Goal: Task Accomplishment & Management: Complete application form

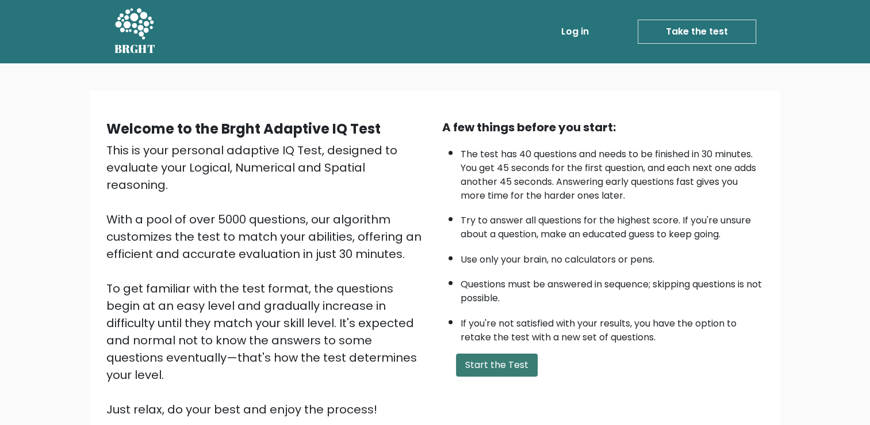
click at [520, 357] on button "Start the Test" at bounding box center [497, 364] width 82 height 23
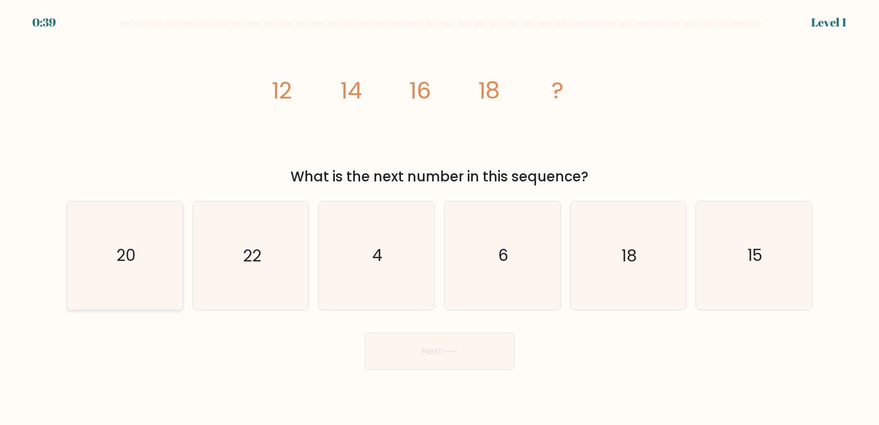
click at [102, 282] on icon "20" at bounding box center [125, 255] width 108 height 108
click at [440, 218] on input "a. 20" at bounding box center [440, 215] width 1 height 6
radio input "true"
click at [440, 352] on button "Next" at bounding box center [440, 351] width 150 height 37
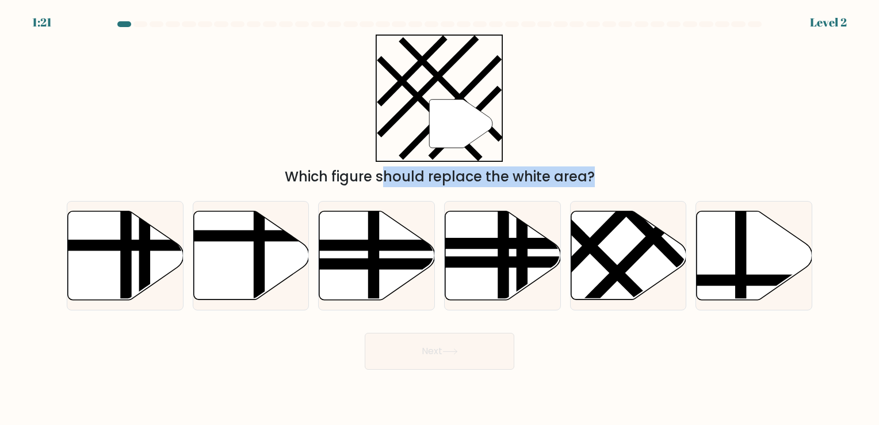
drag, startPoint x: 364, startPoint y: 255, endPoint x: 465, endPoint y: 109, distance: 177.8
click at [465, 109] on form at bounding box center [439, 195] width 879 height 348
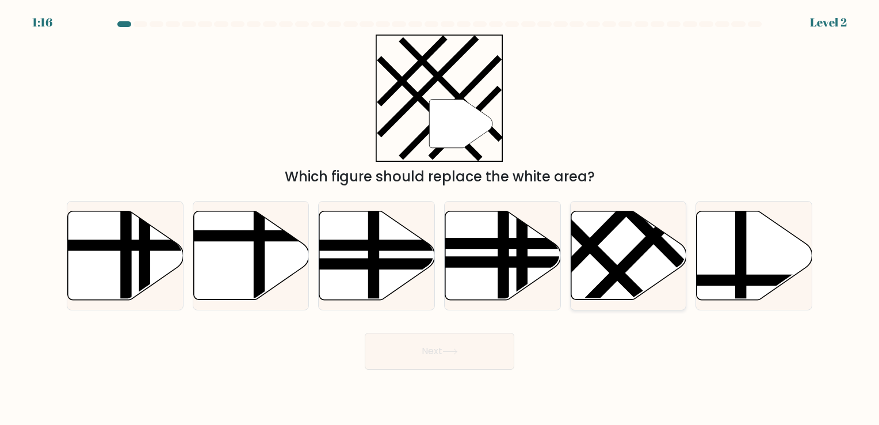
click at [640, 260] on icon at bounding box center [629, 255] width 116 height 89
click at [440, 218] on input "e." at bounding box center [440, 215] width 1 height 6
radio input "true"
click at [483, 347] on button "Next" at bounding box center [440, 351] width 150 height 37
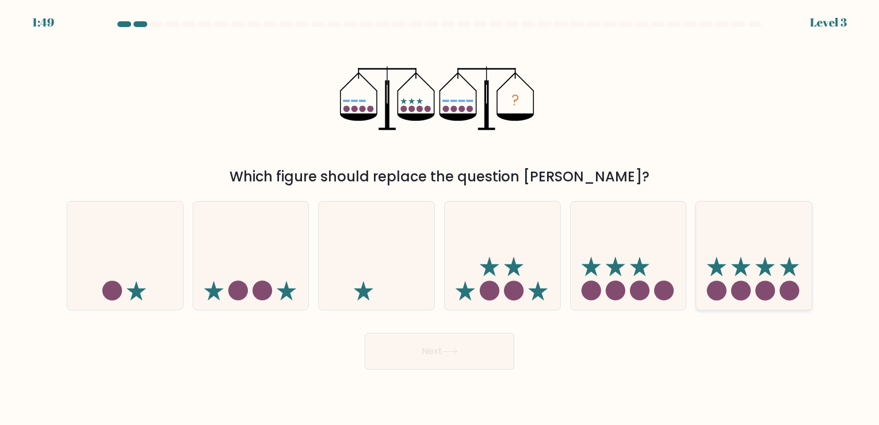
click at [733, 272] on icon at bounding box center [754, 256] width 116 height 96
click at [440, 218] on input "f." at bounding box center [440, 215] width 1 height 6
radio input "true"
click at [440, 353] on button "Next" at bounding box center [440, 351] width 150 height 37
click at [432, 350] on button "Next" at bounding box center [440, 351] width 150 height 37
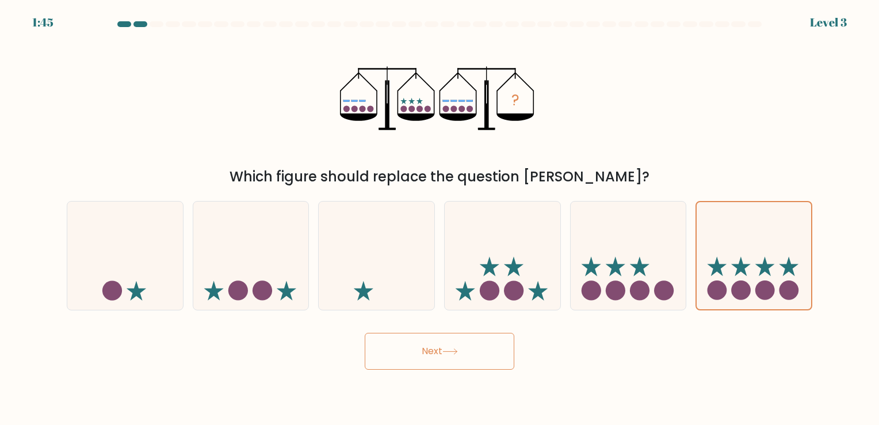
click at [425, 326] on div "Next" at bounding box center [439, 346] width 759 height 45
click at [443, 352] on button "Next" at bounding box center [440, 351] width 150 height 37
click at [773, 270] on icon at bounding box center [754, 255] width 114 height 95
click at [440, 218] on input "f." at bounding box center [440, 215] width 1 height 6
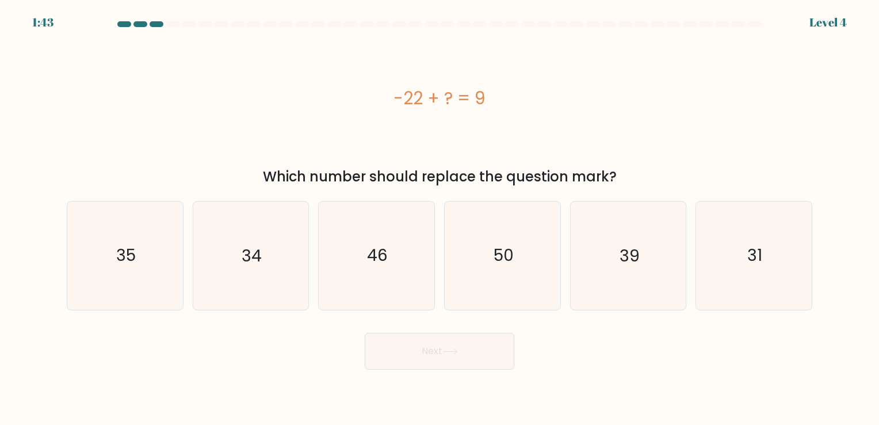
click at [456, 372] on body "1:43 Level 4 a." at bounding box center [439, 212] width 879 height 425
click at [764, 259] on icon "31" at bounding box center [754, 255] width 108 height 108
click at [440, 218] on input "f. 31" at bounding box center [440, 215] width 1 height 6
radio input "true"
click at [448, 353] on icon at bounding box center [450, 351] width 16 height 6
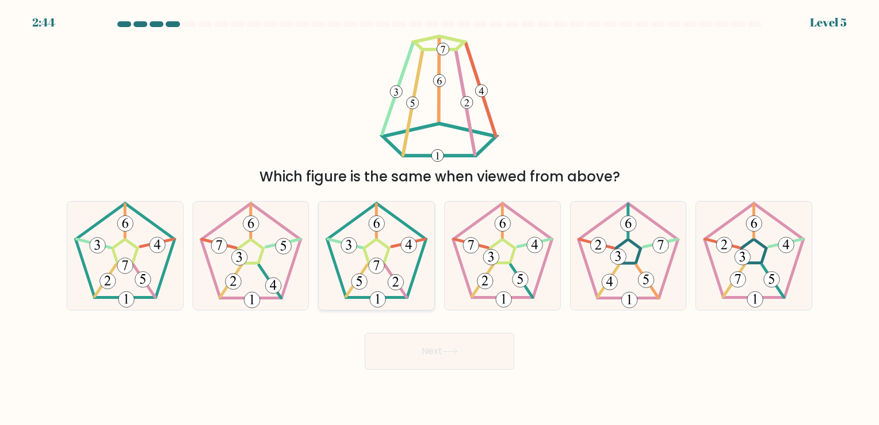
click at [382, 268] on 422 at bounding box center [377, 266] width 16 height 16
click at [440, 218] on input "c." at bounding box center [440, 215] width 1 height 6
radio input "true"
click at [426, 350] on button "Next" at bounding box center [440, 351] width 150 height 37
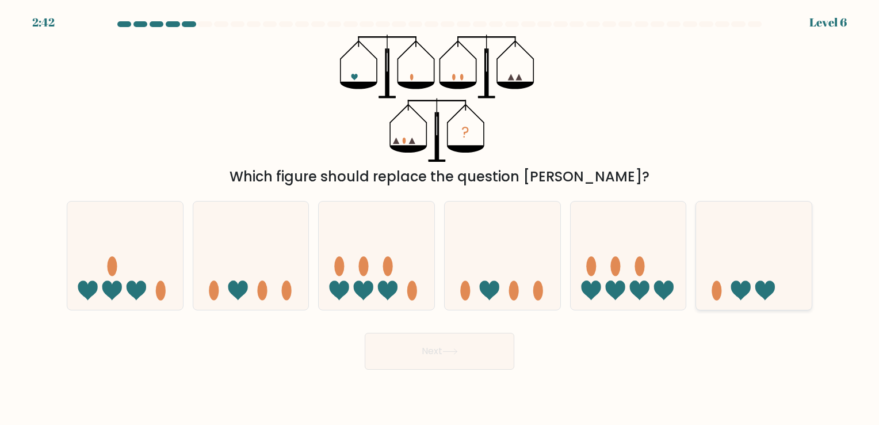
click at [750, 273] on icon at bounding box center [754, 256] width 116 height 96
click at [440, 218] on input "f." at bounding box center [440, 215] width 1 height 6
radio input "true"
click at [480, 359] on button "Next" at bounding box center [440, 351] width 150 height 37
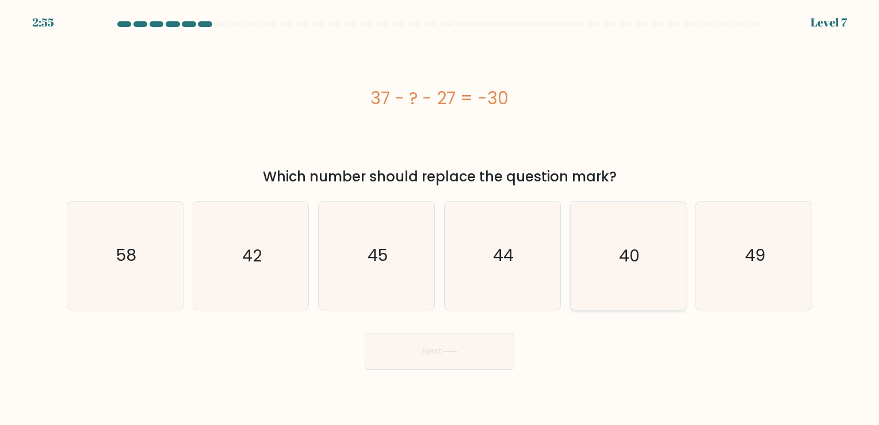
click at [653, 263] on icon "40" at bounding box center [628, 255] width 108 height 108
click at [440, 218] on input "e. 40" at bounding box center [440, 215] width 1 height 6
radio input "true"
click at [492, 346] on button "Next" at bounding box center [440, 351] width 150 height 37
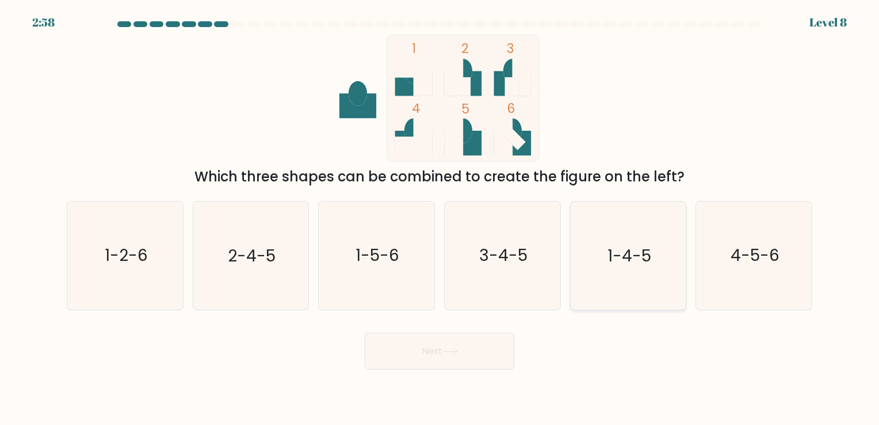
click at [635, 261] on text "1-4-5" at bounding box center [630, 256] width 44 height 22
click at [440, 218] on input "e. 1-4-5" at bounding box center [440, 215] width 1 height 6
radio input "true"
click at [437, 351] on button "Next" at bounding box center [440, 351] width 150 height 37
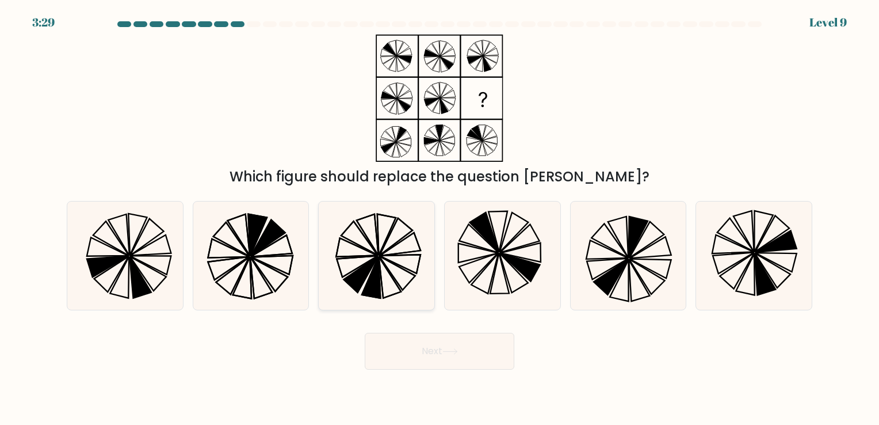
click at [379, 262] on icon at bounding box center [371, 277] width 18 height 41
click at [440, 218] on input "c." at bounding box center [440, 215] width 1 height 6
radio input "true"
click at [456, 344] on button "Next" at bounding box center [440, 351] width 150 height 37
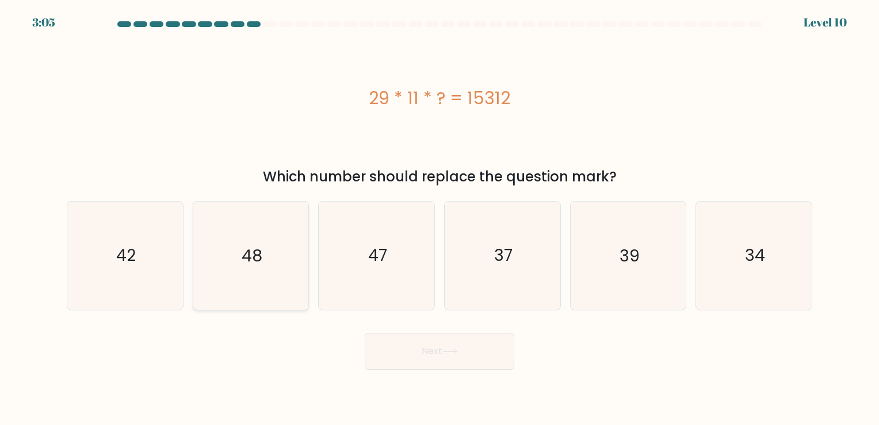
click at [280, 269] on icon "48" at bounding box center [251, 255] width 108 height 108
click at [440, 218] on input "b. 48" at bounding box center [440, 215] width 1 height 6
radio input "true"
click at [465, 356] on button "Next" at bounding box center [440, 351] width 150 height 37
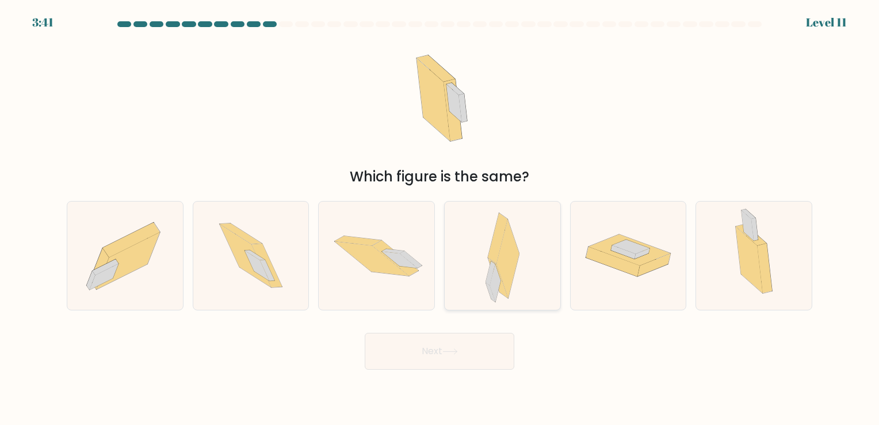
click at [511, 268] on icon at bounding box center [507, 258] width 22 height 78
click at [440, 218] on input "d." at bounding box center [440, 215] width 1 height 6
radio input "true"
click at [421, 358] on button "Next" at bounding box center [440, 351] width 150 height 37
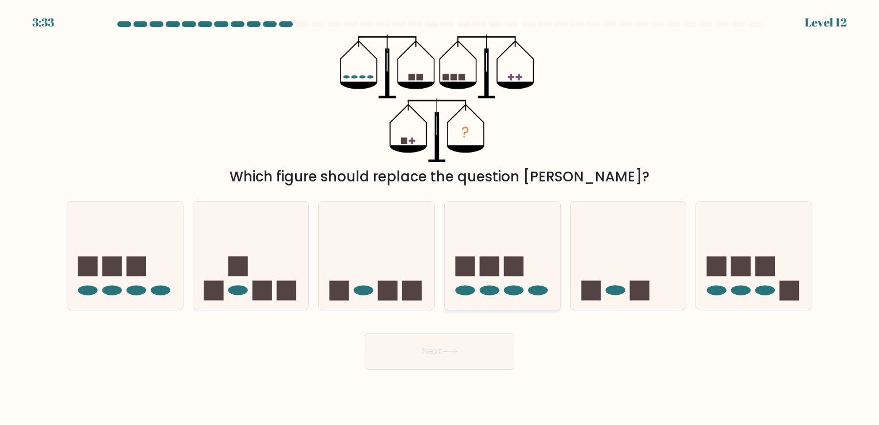
click at [503, 261] on icon at bounding box center [503, 256] width 116 height 96
click at [440, 218] on input "d." at bounding box center [440, 215] width 1 height 6
radio input "true"
click at [484, 208] on icon at bounding box center [502, 255] width 114 height 95
click at [440, 212] on input "d." at bounding box center [440, 215] width 1 height 6
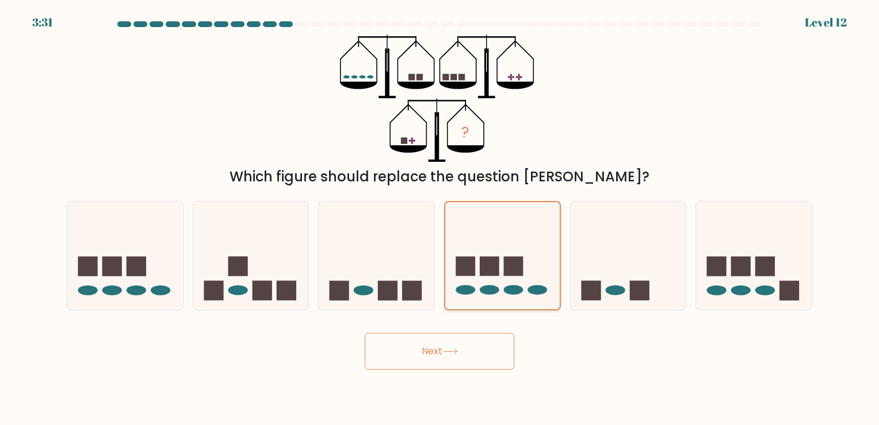
click at [487, 238] on icon at bounding box center [502, 255] width 114 height 95
click at [440, 218] on input "d." at bounding box center [440, 215] width 1 height 6
click at [148, 269] on icon at bounding box center [125, 256] width 116 height 96
click at [440, 218] on input "a." at bounding box center [440, 215] width 1 height 6
radio input "true"
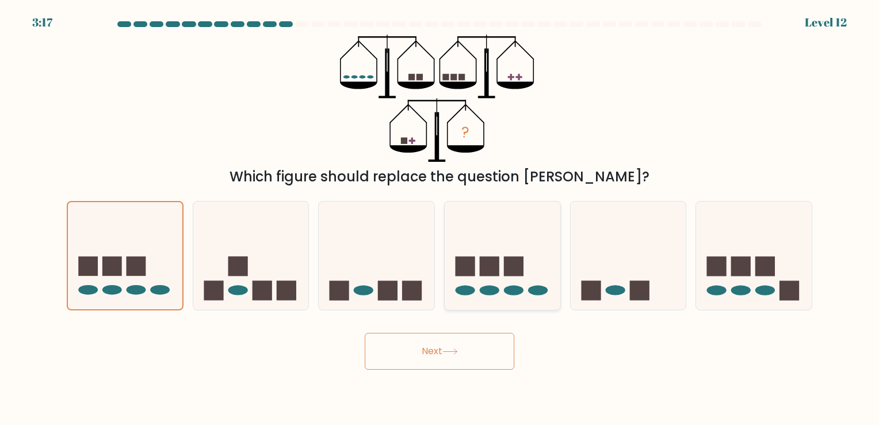
click at [502, 272] on icon at bounding box center [503, 256] width 116 height 96
click at [440, 218] on input "d." at bounding box center [440, 215] width 1 height 6
radio input "true"
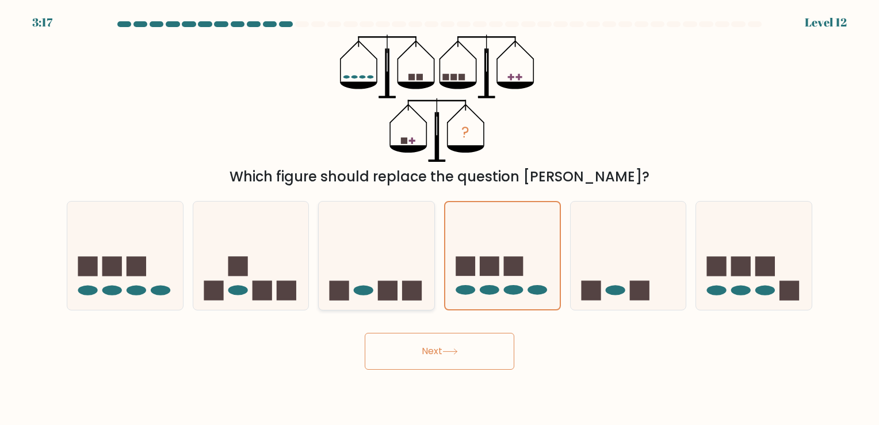
drag, startPoint x: 165, startPoint y: 272, endPoint x: 376, endPoint y: 263, distance: 211.3
click at [165, 272] on icon at bounding box center [125, 256] width 116 height 96
click at [440, 218] on input "a." at bounding box center [440, 215] width 1 height 6
radio input "true"
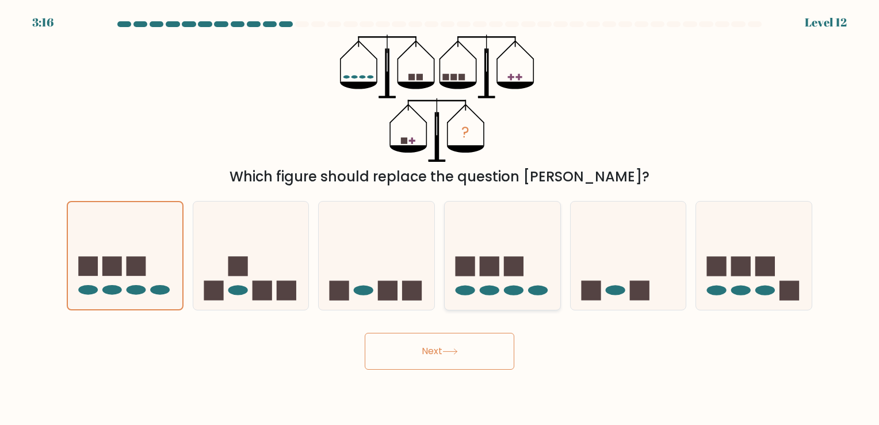
click at [479, 258] on icon at bounding box center [503, 256] width 116 height 96
click at [440, 218] on input "d." at bounding box center [440, 215] width 1 height 6
radio input "true"
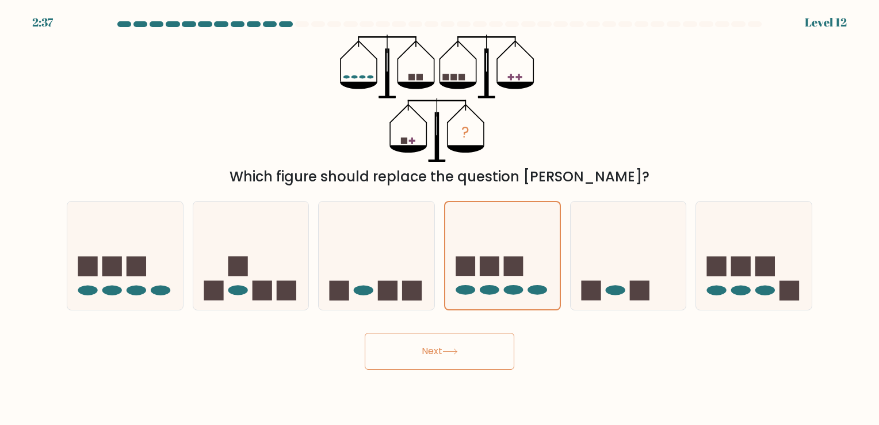
click at [452, 353] on icon at bounding box center [450, 351] width 16 height 6
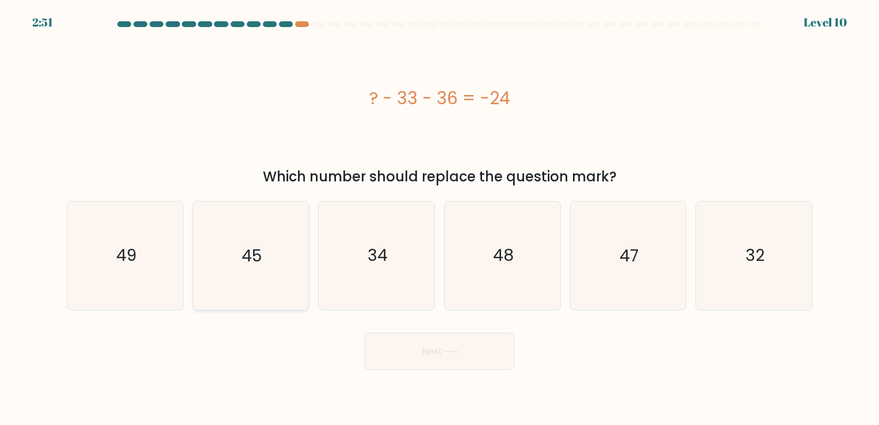
click at [227, 261] on icon "45" at bounding box center [251, 255] width 108 height 108
click at [440, 218] on input "b. 45" at bounding box center [440, 215] width 1 height 6
radio input "true"
click at [458, 352] on icon at bounding box center [450, 351] width 16 height 6
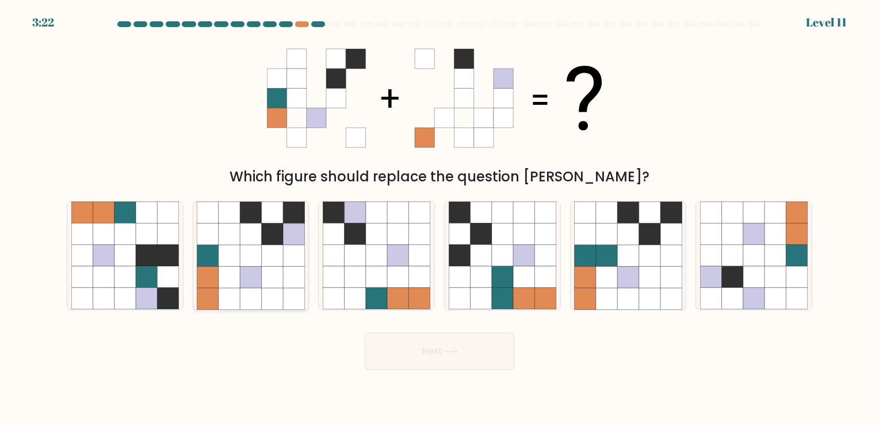
drag, startPoint x: 263, startPoint y: 275, endPoint x: 272, endPoint y: 278, distance: 9.3
click at [263, 275] on icon at bounding box center [272, 276] width 21 height 21
click at [440, 218] on input "b." at bounding box center [440, 215] width 1 height 6
radio input "true"
click at [262, 257] on icon at bounding box center [271, 255] width 21 height 21
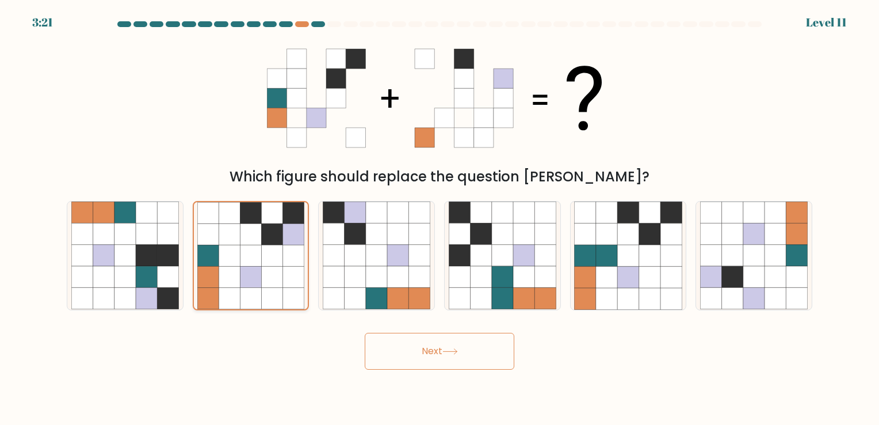
click at [440, 218] on input "b." at bounding box center [440, 215] width 1 height 6
click at [612, 261] on icon at bounding box center [606, 255] width 21 height 21
click at [440, 218] on input "e." at bounding box center [440, 215] width 1 height 6
radio input "true"
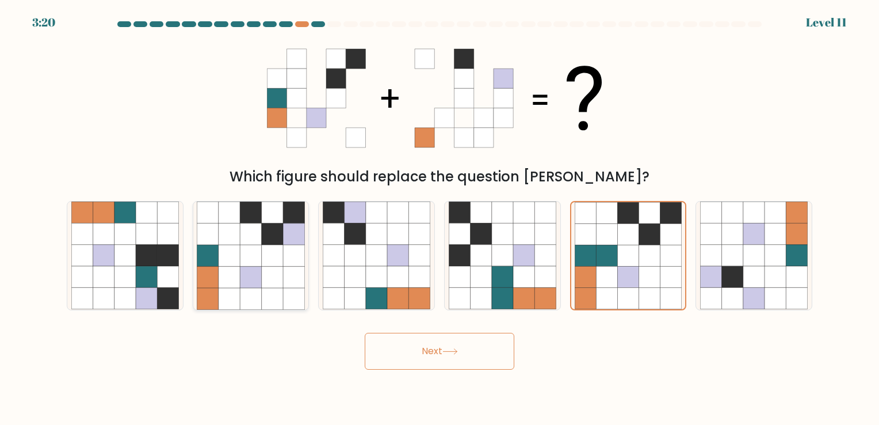
click at [235, 283] on icon at bounding box center [229, 276] width 21 height 21
click at [440, 218] on input "b." at bounding box center [440, 215] width 1 height 6
radio input "true"
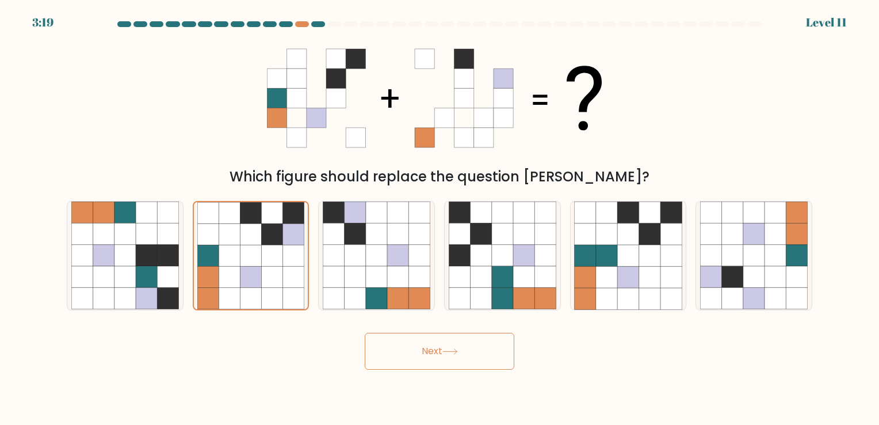
click at [420, 344] on button "Next" at bounding box center [440, 351] width 150 height 37
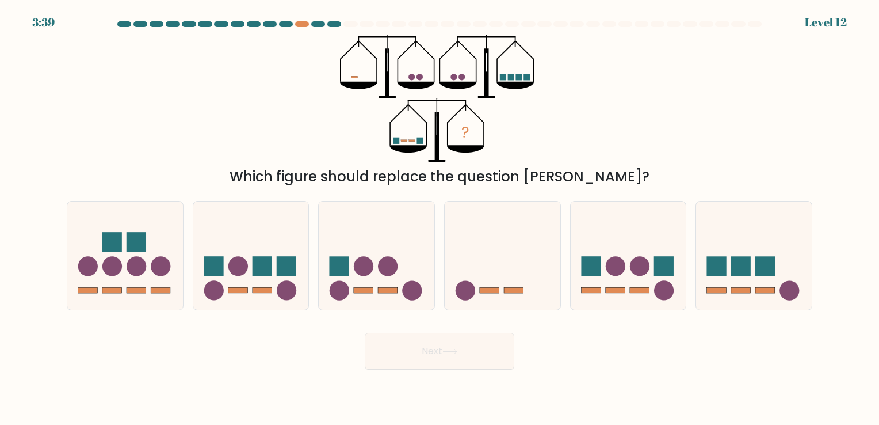
click at [462, 76] on circle at bounding box center [462, 77] width 6 height 6
drag, startPoint x: 462, startPoint y: 76, endPoint x: 574, endPoint y: 128, distance: 123.3
click at [596, 143] on div "? Which figure should replace the question mark?" at bounding box center [439, 111] width 759 height 152
click at [527, 98] on icon "?" at bounding box center [439, 98] width 199 height 127
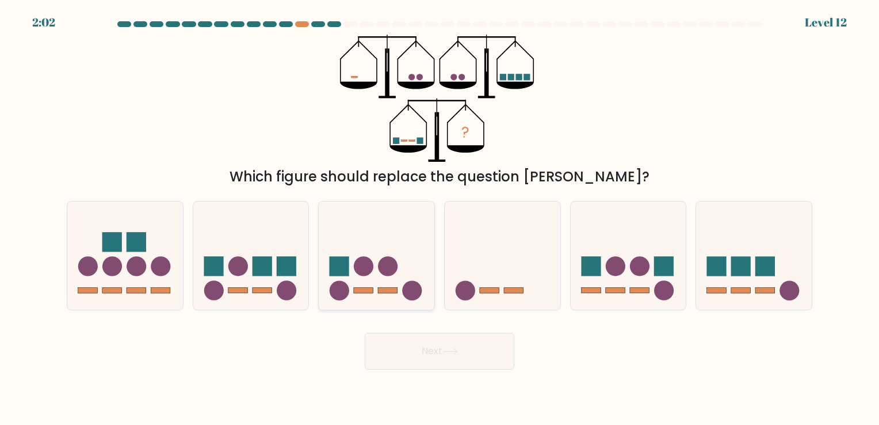
click at [357, 240] on icon at bounding box center [377, 256] width 116 height 96
click at [440, 218] on input "c." at bounding box center [440, 215] width 1 height 6
radio input "true"
click at [164, 264] on circle at bounding box center [161, 266] width 20 height 20
click at [440, 218] on input "a." at bounding box center [440, 215] width 1 height 6
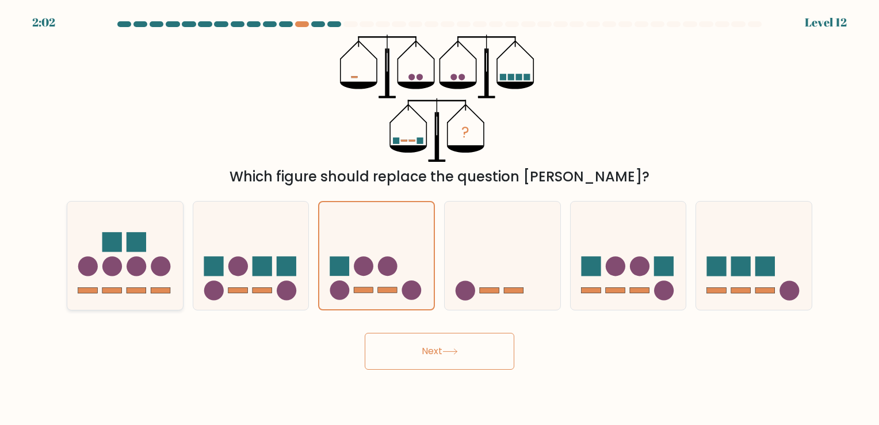
radio input "true"
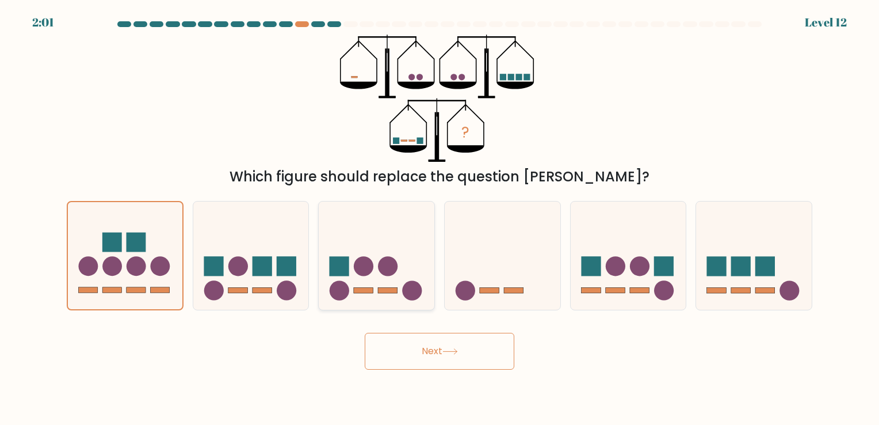
click at [386, 254] on icon at bounding box center [377, 256] width 116 height 96
click at [440, 218] on input "c." at bounding box center [440, 215] width 1 height 6
radio input "true"
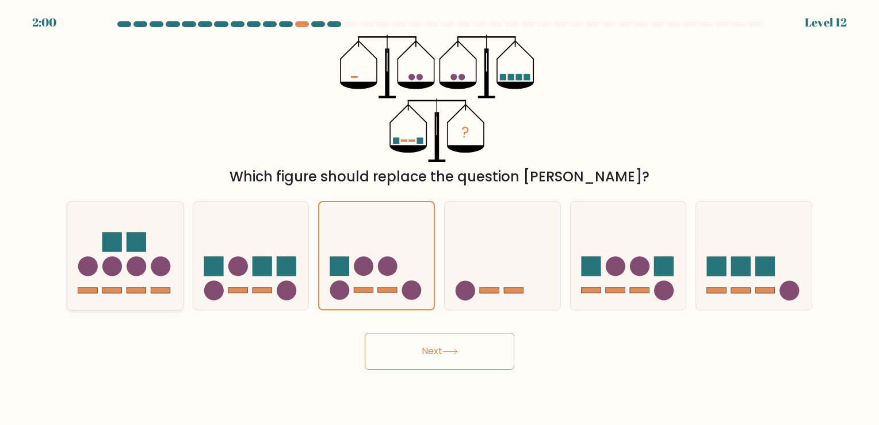
click at [126, 245] on icon at bounding box center [125, 256] width 116 height 96
click at [440, 218] on input "a." at bounding box center [440, 215] width 1 height 6
radio input "true"
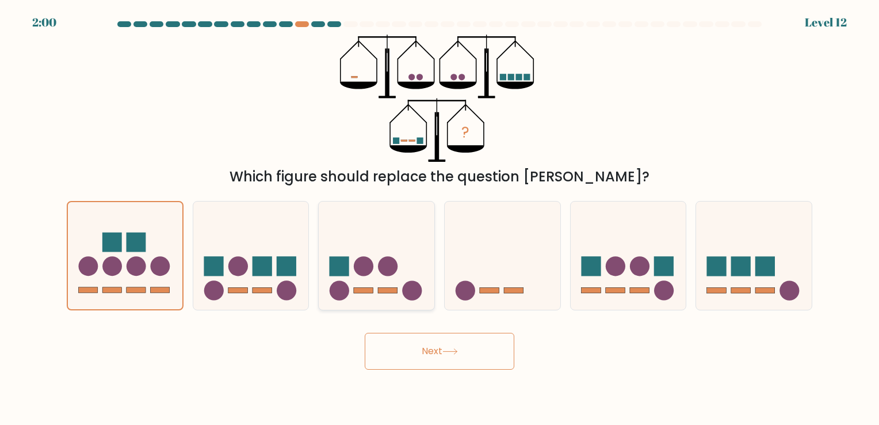
click at [341, 243] on icon at bounding box center [377, 256] width 116 height 96
click at [440, 218] on input "c." at bounding box center [440, 215] width 1 height 6
radio input "true"
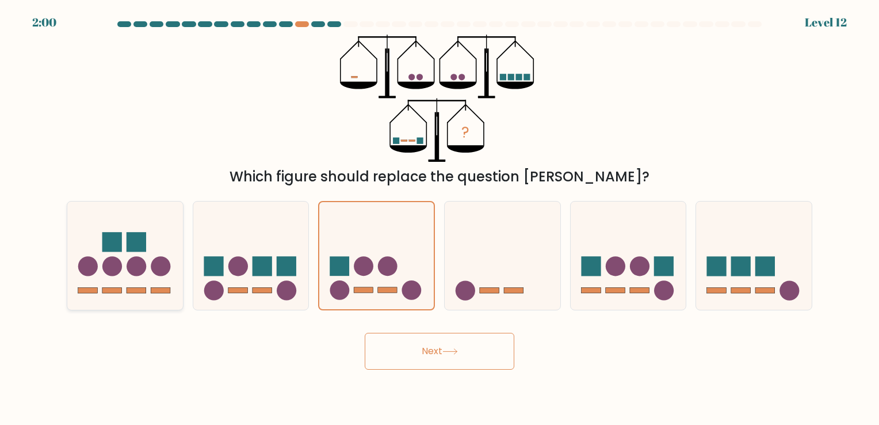
drag, startPoint x: 137, startPoint y: 251, endPoint x: 146, endPoint y: 250, distance: 9.3
click at [143, 250] on rect at bounding box center [137, 242] width 20 height 20
click at [440, 218] on input "a." at bounding box center [440, 215] width 1 height 6
radio input "true"
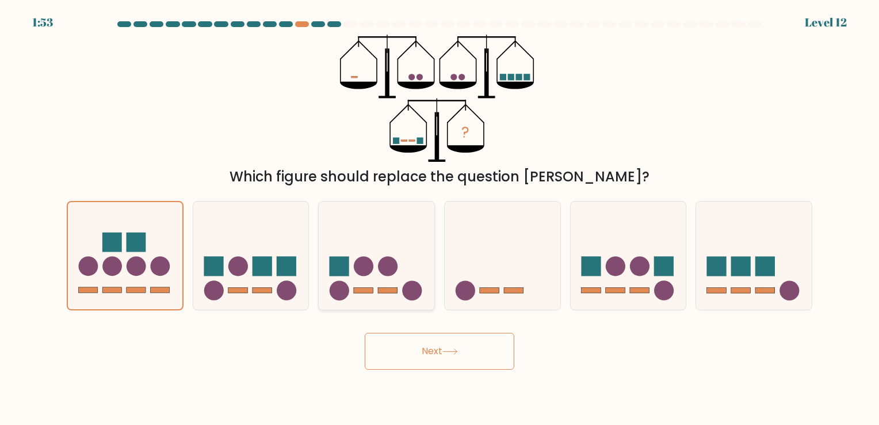
click at [382, 232] on icon at bounding box center [377, 256] width 116 height 96
click at [440, 218] on input "c." at bounding box center [440, 215] width 1 height 6
radio input "true"
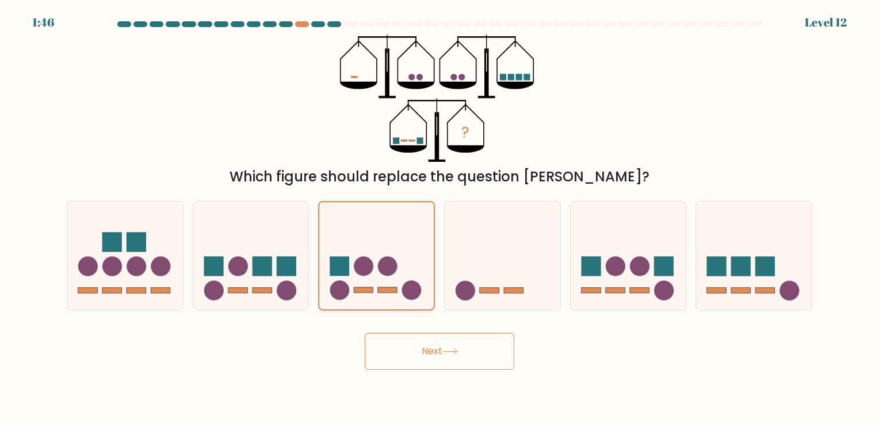
drag, startPoint x: 334, startPoint y: 240, endPoint x: 343, endPoint y: 234, distance: 10.9
click at [341, 238] on icon at bounding box center [376, 255] width 114 height 95
click at [440, 218] on input "c." at bounding box center [440, 215] width 1 height 6
click at [150, 263] on icon at bounding box center [125, 256] width 116 height 96
click at [440, 218] on input "a." at bounding box center [440, 215] width 1 height 6
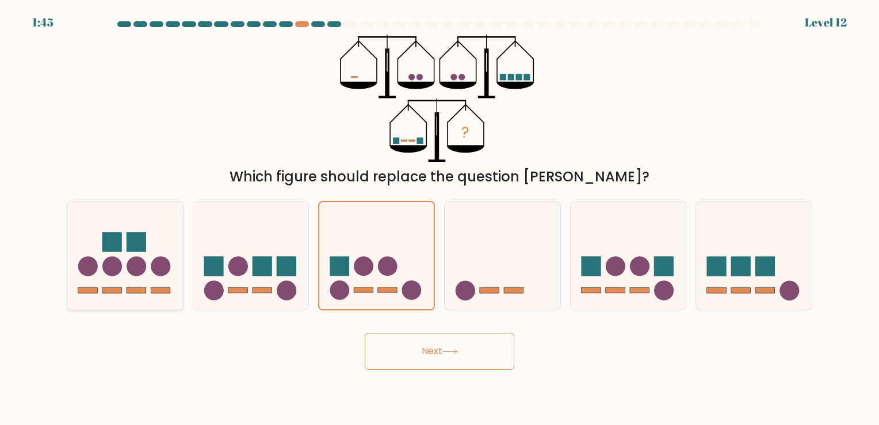
radio input "true"
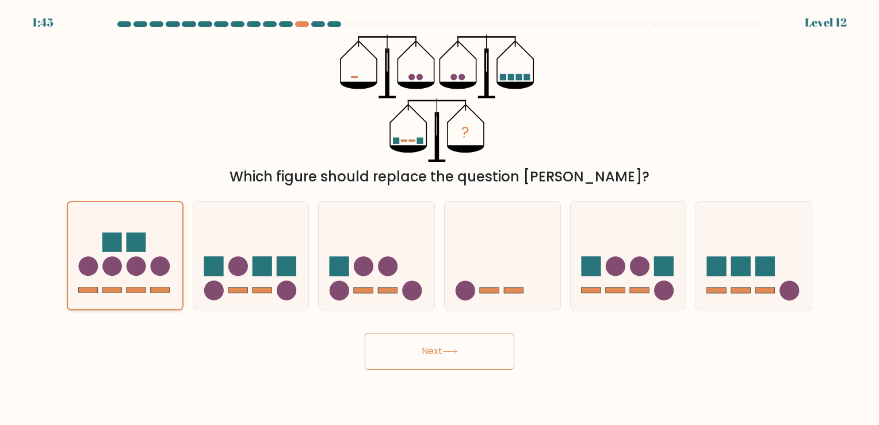
click at [150, 262] on icon at bounding box center [125, 255] width 114 height 95
click at [440, 218] on input "a." at bounding box center [440, 215] width 1 height 6
drag, startPoint x: 150, startPoint y: 262, endPoint x: 170, endPoint y: 248, distance: 25.2
click at [169, 249] on icon at bounding box center [125, 255] width 114 height 95
click at [440, 218] on input "a." at bounding box center [440, 215] width 1 height 6
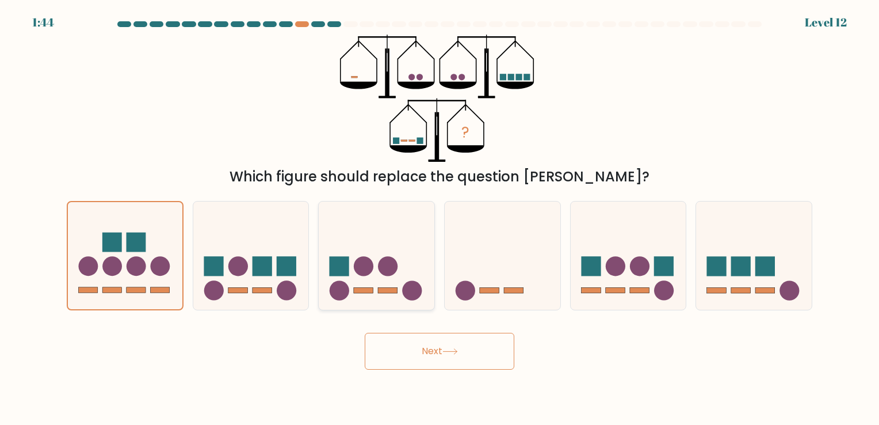
drag, startPoint x: 408, startPoint y: 239, endPoint x: 407, endPoint y: 263, distance: 24.2
click at [408, 240] on icon at bounding box center [377, 256] width 116 height 96
click at [440, 218] on input "c." at bounding box center [440, 215] width 1 height 6
radio input "true"
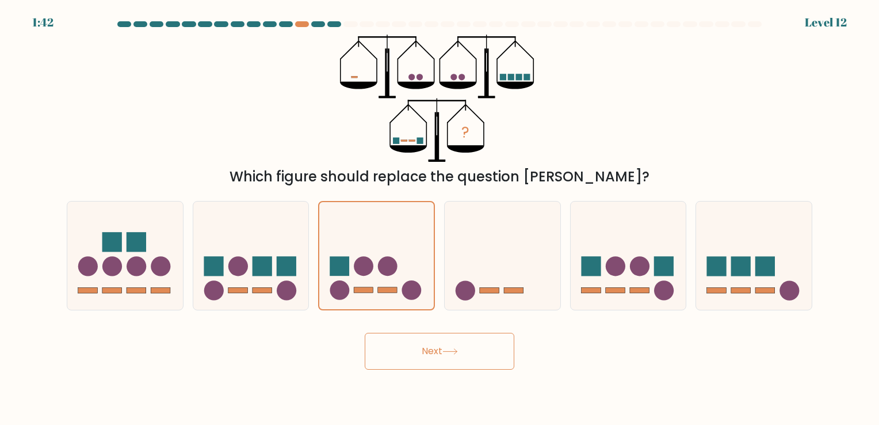
click at [453, 350] on icon at bounding box center [450, 351] width 16 height 6
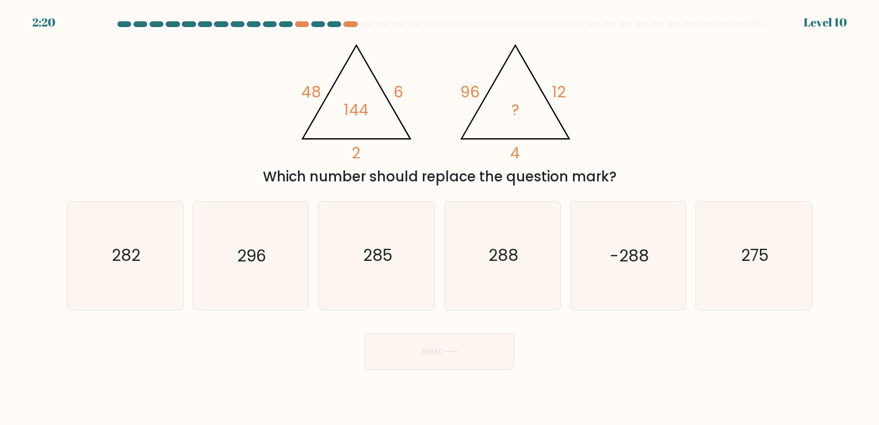
click at [333, 19] on div "2:20 Level 10" at bounding box center [439, 15] width 879 height 31
click at [332, 26] on div at bounding box center [334, 24] width 14 height 6
click at [334, 26] on div at bounding box center [334, 24] width 14 height 6
click at [357, 22] on div at bounding box center [350, 24] width 14 height 6
drag, startPoint x: 401, startPoint y: 53, endPoint x: 377, endPoint y: 35, distance: 29.6
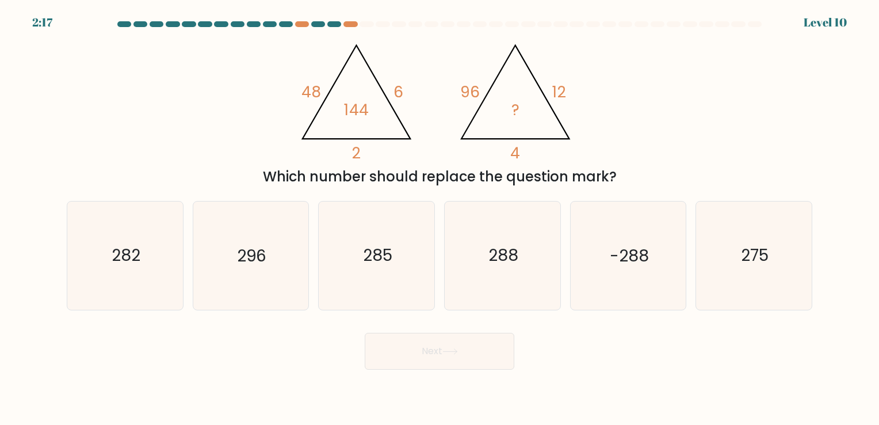
click at [401, 52] on icon "@import url('https://fonts.googleapis.com/css?family=Abril+Fatface:400,100,100i…" at bounding box center [439, 98] width 293 height 127
click at [356, 24] on div at bounding box center [350, 24] width 14 height 6
click at [124, 266] on text "282" at bounding box center [126, 256] width 29 height 22
click at [440, 218] on input "a. 282" at bounding box center [440, 215] width 1 height 6
radio input "true"
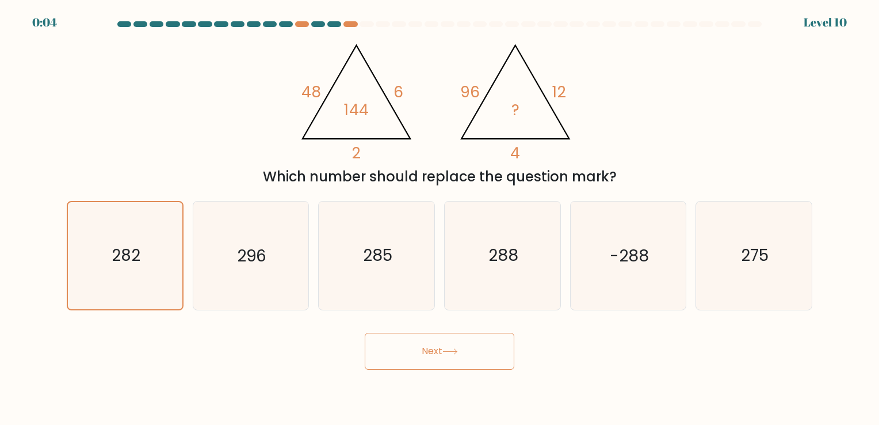
click at [458, 354] on icon at bounding box center [450, 351] width 16 height 6
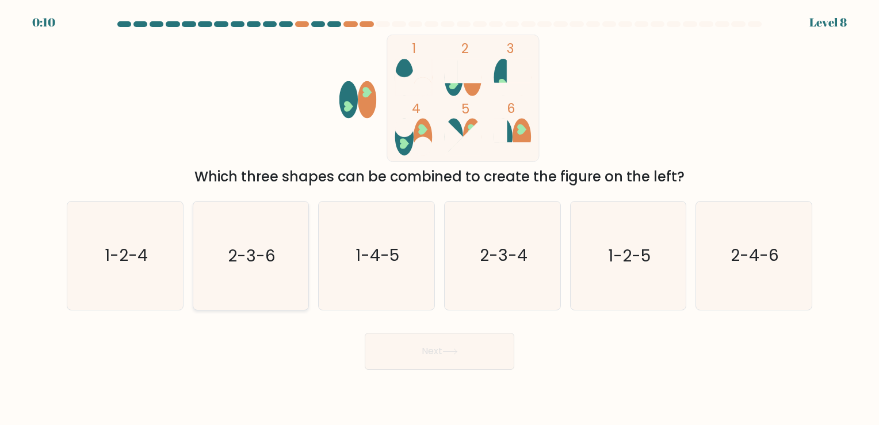
click at [274, 264] on text "2-3-6" at bounding box center [252, 256] width 48 height 22
click at [440, 218] on input "b. 2-3-6" at bounding box center [440, 215] width 1 height 6
radio input "true"
click at [426, 371] on body "0:10 Level 8" at bounding box center [439, 212] width 879 height 425
click at [431, 357] on button "Next" at bounding box center [440, 351] width 150 height 37
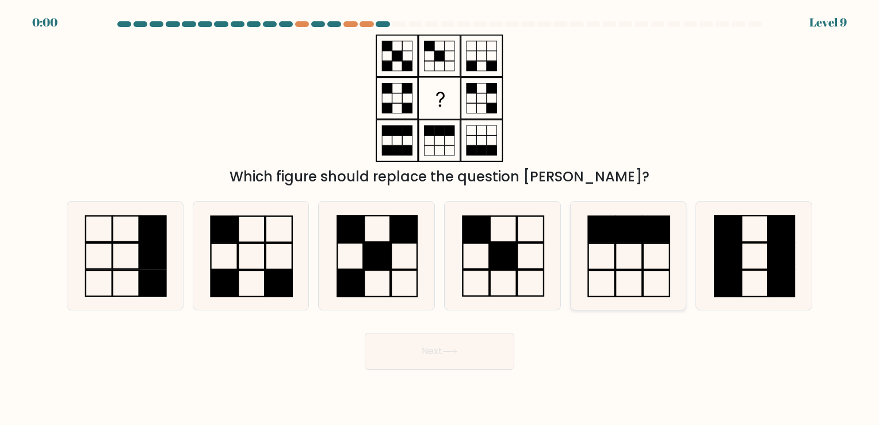
click at [628, 238] on rect at bounding box center [629, 229] width 26 height 26
click at [440, 218] on input "e." at bounding box center [440, 215] width 1 height 6
radio input "true"
click at [487, 318] on form at bounding box center [439, 195] width 879 height 348
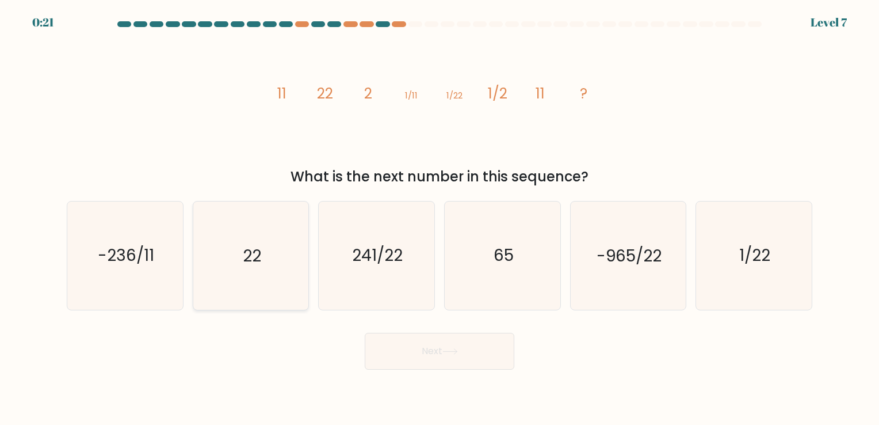
click at [252, 248] on text "22" at bounding box center [252, 256] width 18 height 22
click at [440, 218] on input "b. 22" at bounding box center [440, 215] width 1 height 6
radio input "true"
click at [437, 353] on button "Next" at bounding box center [440, 351] width 150 height 37
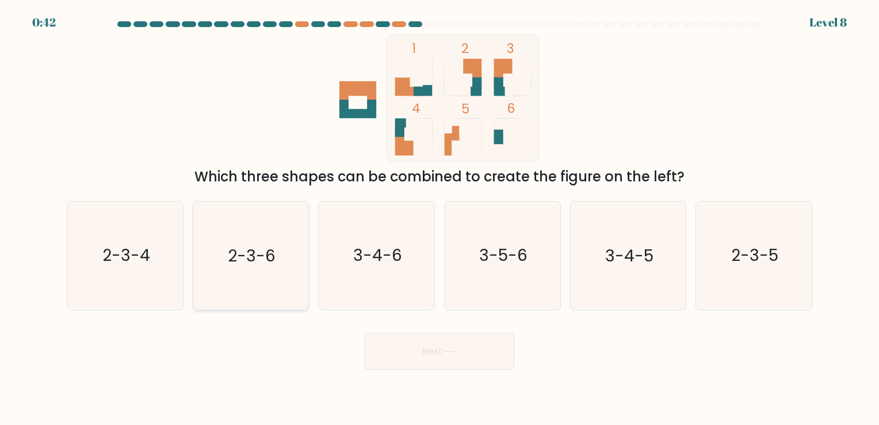
click at [267, 259] on text "2-3-6" at bounding box center [252, 256] width 48 height 22
click at [440, 218] on input "b. 2-3-6" at bounding box center [440, 215] width 1 height 6
radio input "true"
click at [443, 356] on button "Next" at bounding box center [440, 351] width 150 height 37
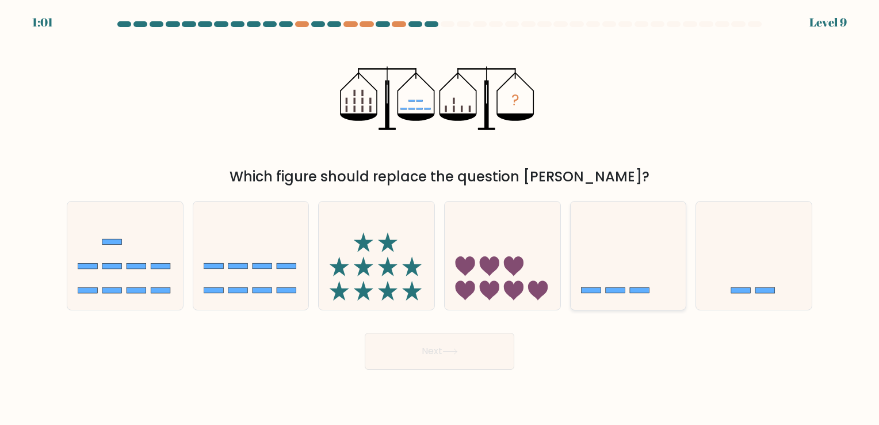
drag, startPoint x: 603, startPoint y: 240, endPoint x: 585, endPoint y: 251, distance: 21.1
click at [603, 240] on icon at bounding box center [629, 256] width 116 height 96
click at [440, 218] on input "e." at bounding box center [440, 215] width 1 height 6
radio input "true"
click at [433, 343] on button "Next" at bounding box center [440, 351] width 150 height 37
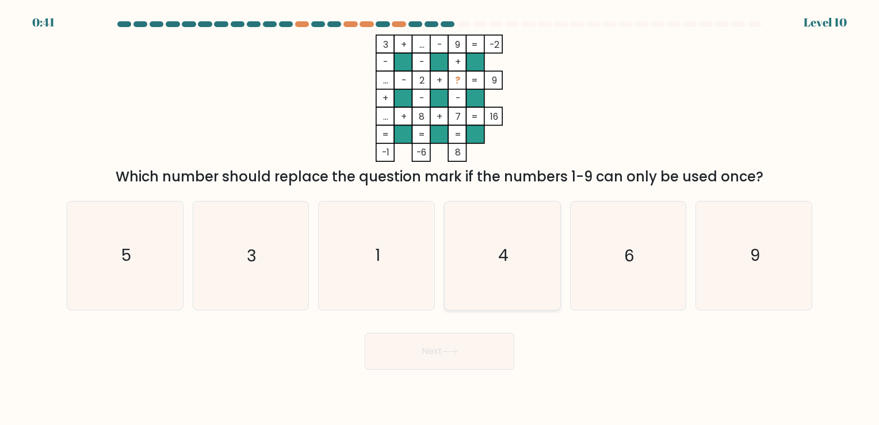
click at [509, 251] on icon "4" at bounding box center [503, 255] width 108 height 108
click at [440, 218] on input "d. 4" at bounding box center [440, 215] width 1 height 6
radio input "true"
drag, startPoint x: 623, startPoint y: 259, endPoint x: 468, endPoint y: 387, distance: 201.1
click at [622, 259] on icon "6" at bounding box center [628, 255] width 108 height 108
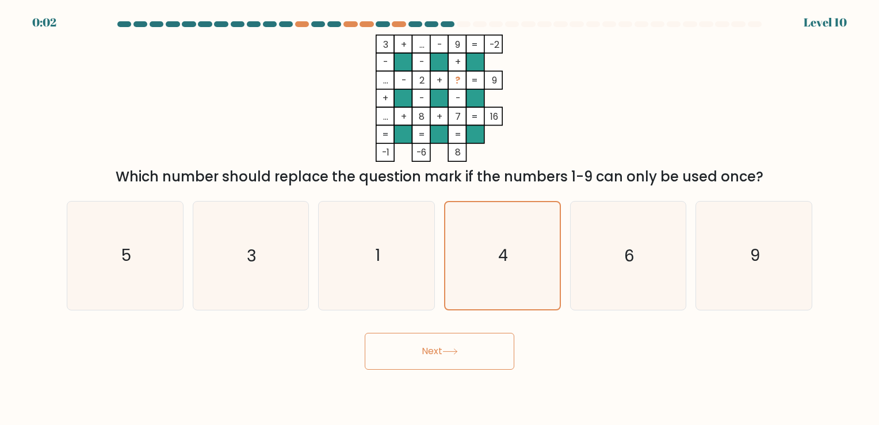
click at [440, 218] on input "e. 6" at bounding box center [440, 215] width 1 height 6
radio input "true"
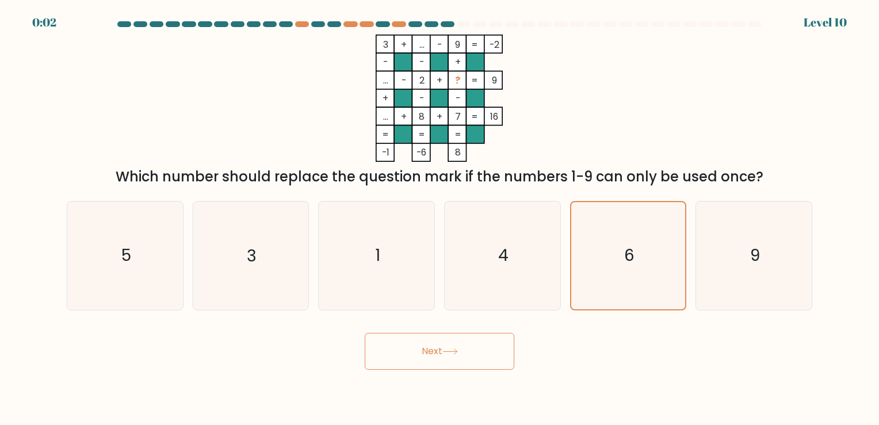
click at [456, 392] on body "0:02 Level 10" at bounding box center [439, 212] width 879 height 425
click at [449, 365] on button "Next" at bounding box center [440, 351] width 150 height 37
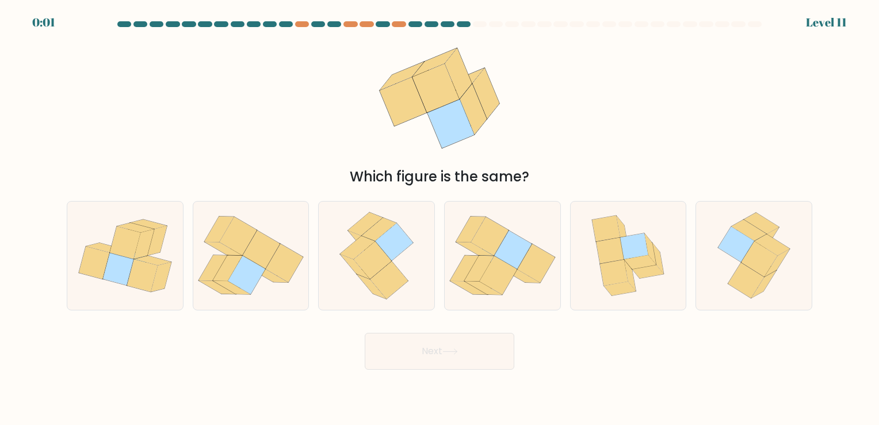
click at [461, 346] on button "Next" at bounding box center [440, 351] width 150 height 37
click at [343, 258] on icon at bounding box center [376, 255] width 87 height 108
click at [440, 218] on input "c." at bounding box center [440, 215] width 1 height 6
radio input "true"
click at [453, 361] on button "Next" at bounding box center [440, 351] width 150 height 37
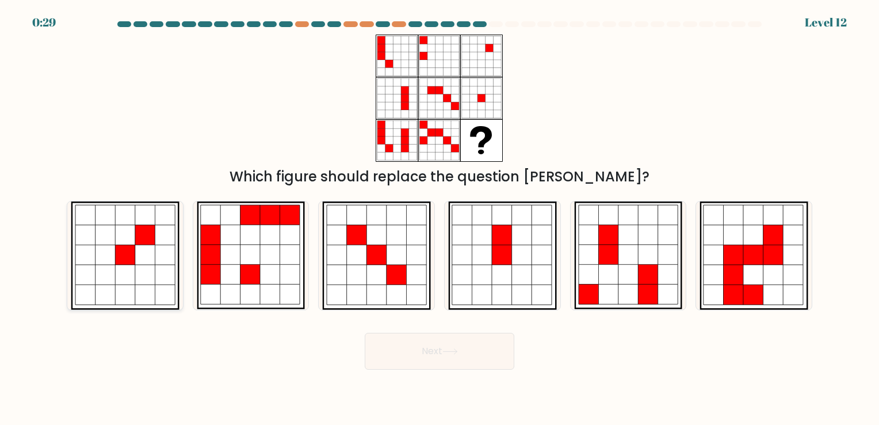
click at [128, 255] on icon at bounding box center [125, 255] width 20 height 20
click at [440, 218] on input "a." at bounding box center [440, 215] width 1 height 6
radio input "true"
click at [442, 358] on button "Next" at bounding box center [440, 351] width 150 height 37
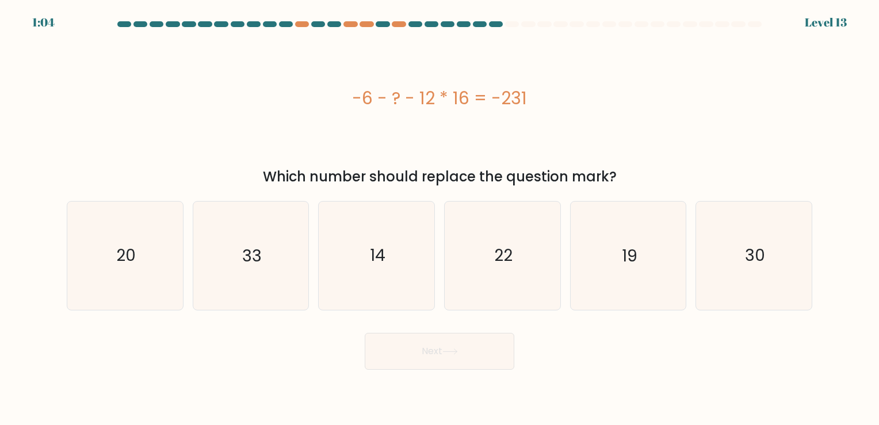
drag, startPoint x: 471, startPoint y: 92, endPoint x: 414, endPoint y: 96, distance: 57.1
click at [414, 96] on div "-6 - ? - 12 * 16 = -231" at bounding box center [440, 98] width 746 height 26
drag, startPoint x: 414, startPoint y: 96, endPoint x: 583, endPoint y: 99, distance: 169.8
click at [583, 99] on div "-6 - ? - 12 * 16 = -231" at bounding box center [440, 98] width 746 height 26
drag, startPoint x: 503, startPoint y: 91, endPoint x: 536, endPoint y: 94, distance: 32.4
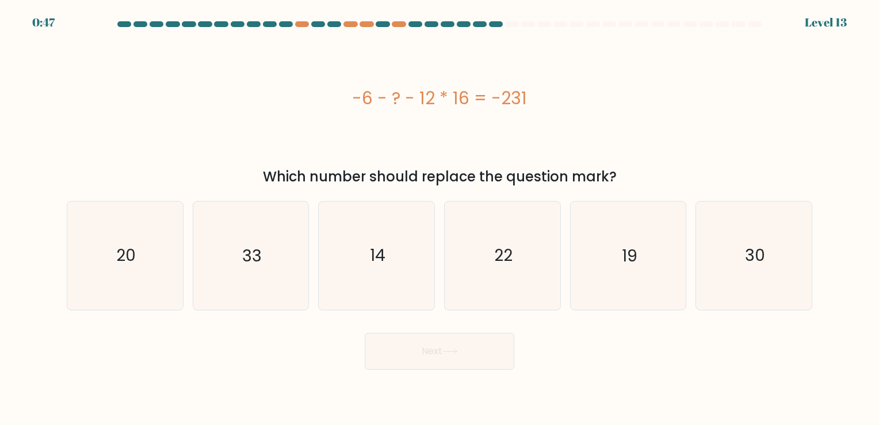
click at [536, 94] on div "-6 - ? - 12 * 16 = -231" at bounding box center [440, 98] width 746 height 26
drag, startPoint x: 536, startPoint y: 94, endPoint x: 564, endPoint y: 127, distance: 42.8
click at [567, 128] on div "-6 - ? - 12 * 16 = -231" at bounding box center [440, 98] width 746 height 127
click at [469, 129] on div "-6 - ? - 12 * 16 = -231" at bounding box center [440, 98] width 746 height 127
click at [255, 263] on text "33" at bounding box center [252, 256] width 20 height 22
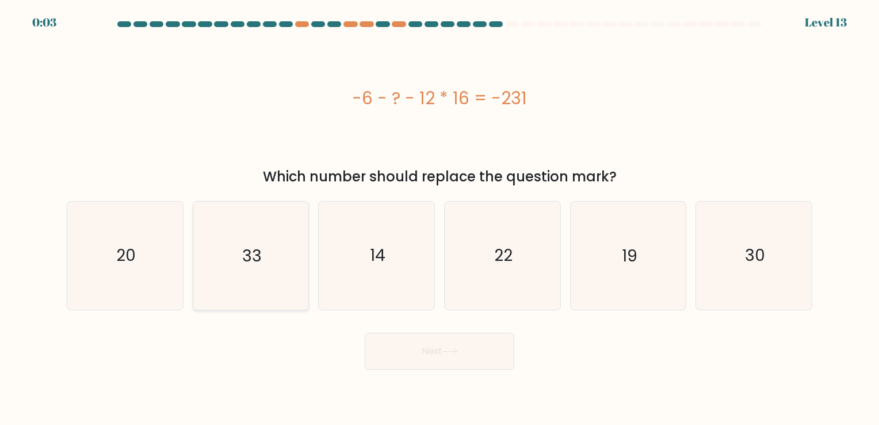
click at [440, 218] on input "b. 33" at bounding box center [440, 215] width 1 height 6
radio input "true"
click at [431, 360] on button "Next" at bounding box center [440, 351] width 150 height 37
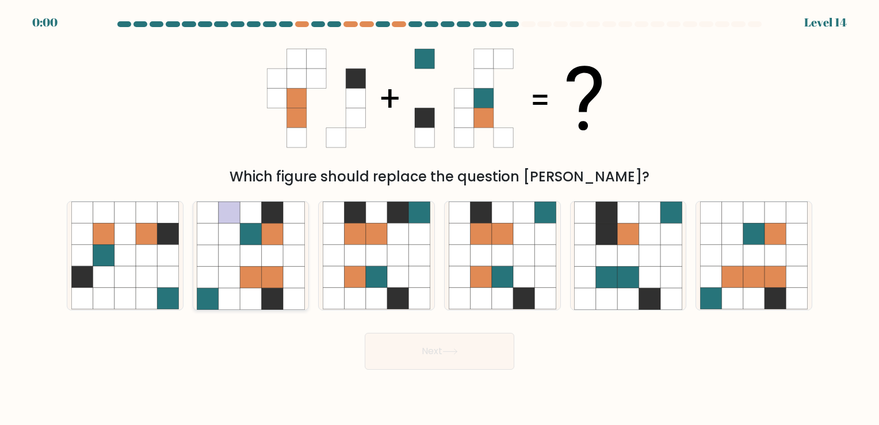
click at [231, 255] on icon at bounding box center [229, 255] width 21 height 21
click at [440, 218] on input "b." at bounding box center [440, 215] width 1 height 6
radio input "true"
click at [458, 350] on icon at bounding box center [450, 351] width 16 height 6
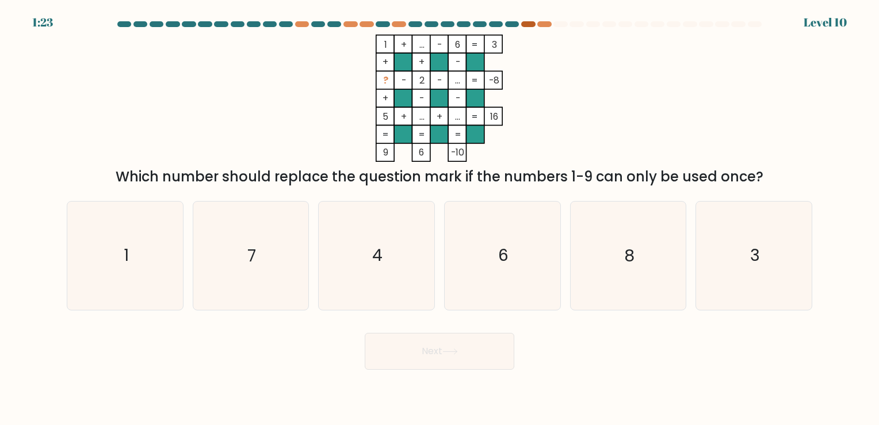
click at [531, 24] on div at bounding box center [528, 24] width 14 height 6
click at [548, 24] on div at bounding box center [544, 24] width 14 height 6
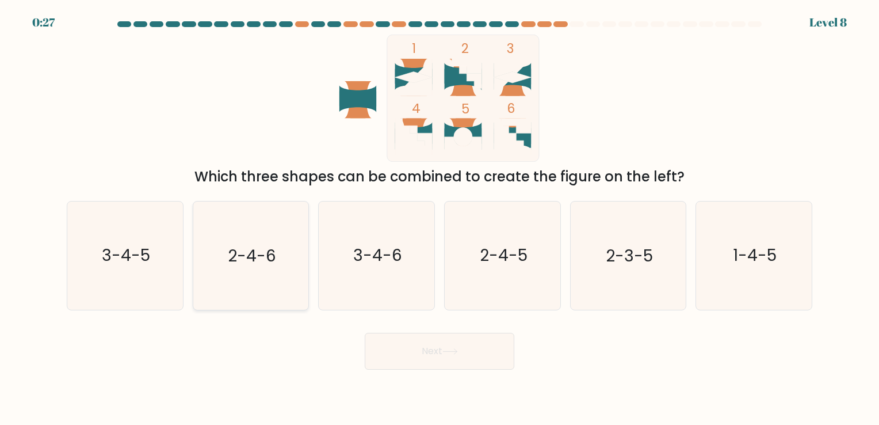
click at [269, 263] on text "2-4-6" at bounding box center [252, 256] width 48 height 22
click at [440, 218] on input "b. 2-4-6" at bounding box center [440, 215] width 1 height 6
radio input "true"
click at [444, 355] on button "Next" at bounding box center [440, 351] width 150 height 37
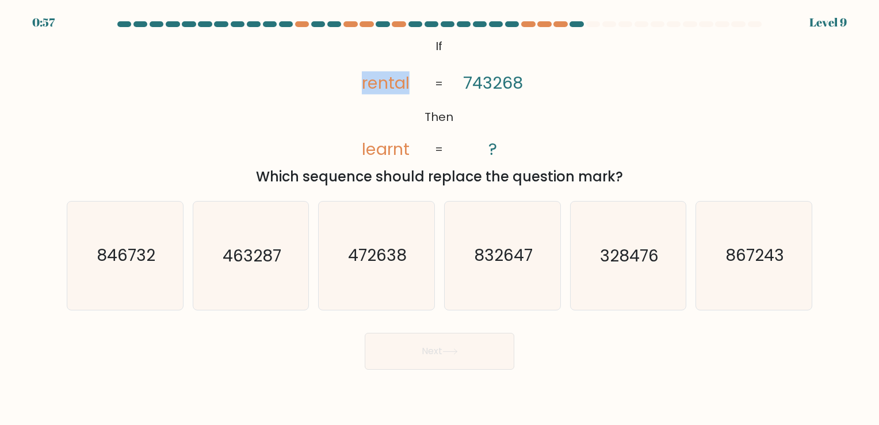
drag, startPoint x: 412, startPoint y: 79, endPoint x: 361, endPoint y: 76, distance: 51.3
click at [361, 76] on icon "@import url('https://fonts.googleapis.com/css?family=Abril+Fatface:400,100,100i…" at bounding box center [439, 98] width 207 height 127
drag, startPoint x: 361, startPoint y: 76, endPoint x: 402, endPoint y: 137, distance: 73.4
click at [402, 136] on icon "@import url('https://fonts.googleapis.com/css?family=Abril+Fatface:400,100,100i…" at bounding box center [439, 98] width 207 height 127
drag, startPoint x: 407, startPoint y: 150, endPoint x: 347, endPoint y: 146, distance: 60.0
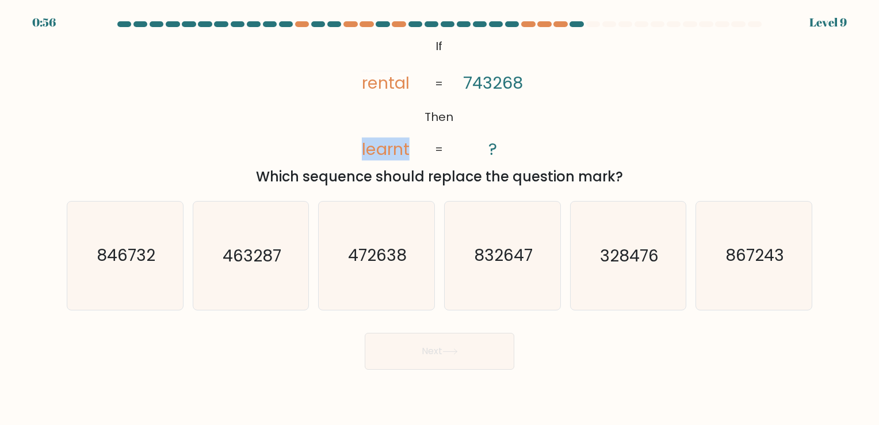
click at [347, 146] on icon "@import url('https://fonts.googleapis.com/css?family=Abril+Fatface:400,100,100i…" at bounding box center [439, 98] width 207 height 127
drag, startPoint x: 347, startPoint y: 146, endPoint x: 553, endPoint y: 162, distance: 206.0
click at [553, 162] on div "@import url('https://fonts.googleapis.com/css?family=Abril+Fatface:400,100,100i…" at bounding box center [439, 111] width 759 height 152
drag, startPoint x: 553, startPoint y: 162, endPoint x: 505, endPoint y: 146, distance: 50.9
click at [505, 146] on icon "@import url('https://fonts.googleapis.com/css?family=Abril+Fatface:400,100,100i…" at bounding box center [439, 98] width 207 height 127
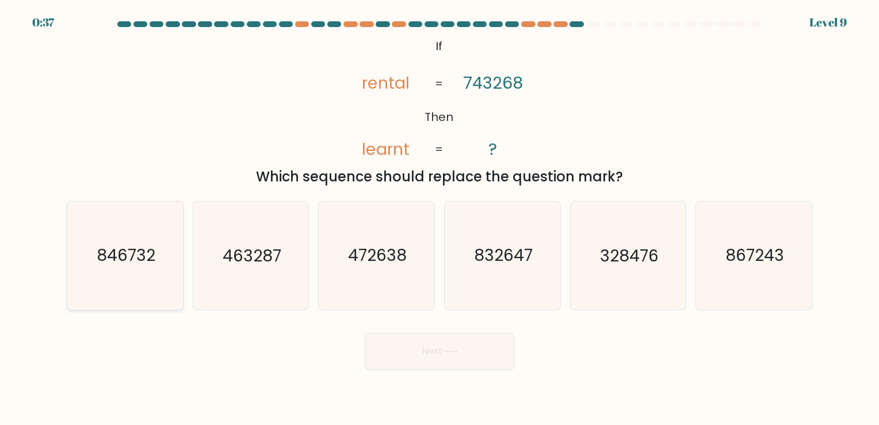
drag, startPoint x: 48, startPoint y: 250, endPoint x: 83, endPoint y: 259, distance: 36.1
click at [48, 250] on form "If ?" at bounding box center [439, 195] width 879 height 348
click at [109, 262] on text "846732" at bounding box center [126, 256] width 59 height 22
click at [440, 218] on input "a. 846732" at bounding box center [440, 215] width 1 height 6
radio input "true"
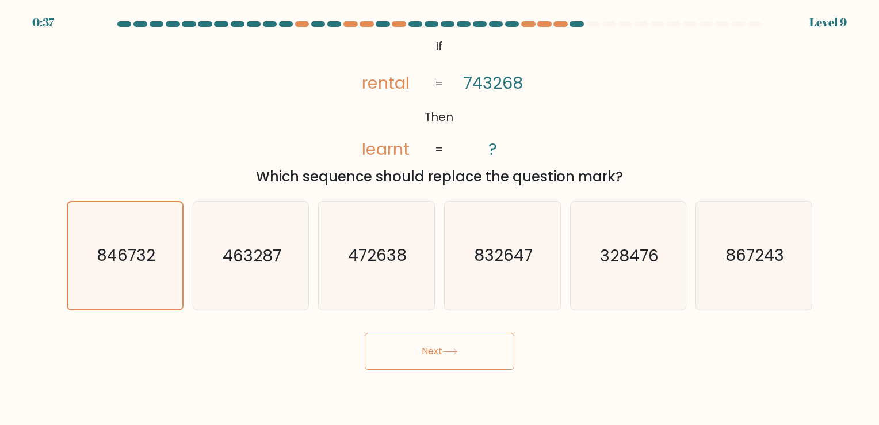
click at [444, 354] on button "Next" at bounding box center [440, 351] width 150 height 37
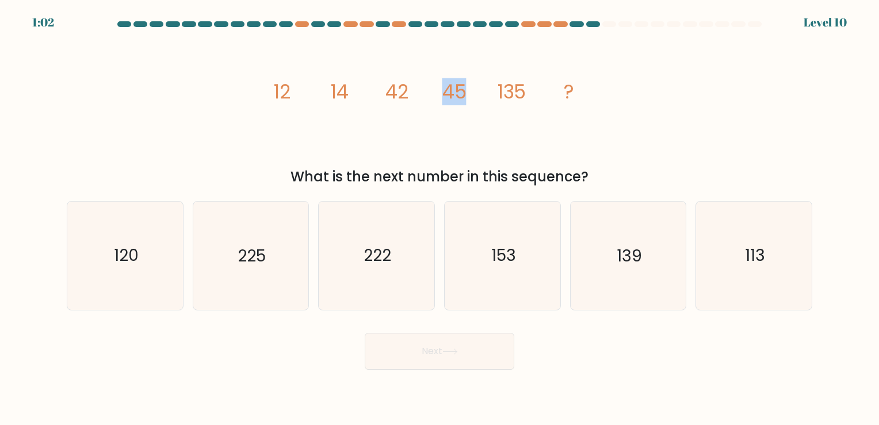
drag, startPoint x: 426, startPoint y: 78, endPoint x: 469, endPoint y: 81, distance: 43.8
click at [469, 81] on icon "image/svg+xml 12 14 42 45 135 ?" at bounding box center [439, 98] width 345 height 127
drag, startPoint x: 469, startPoint y: 81, endPoint x: 458, endPoint y: 140, distance: 60.4
click at [485, 129] on icon "image/svg+xml 12 14 42 45 135 ?" at bounding box center [439, 98] width 345 height 127
click at [491, 280] on icon "153" at bounding box center [503, 255] width 108 height 108
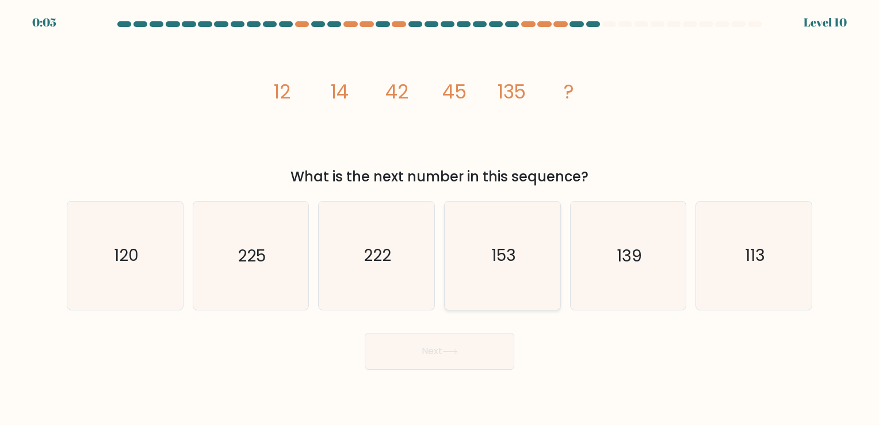
click at [440, 218] on input "d. 153" at bounding box center [440, 215] width 1 height 6
radio input "true"
click at [478, 354] on button "Next" at bounding box center [440, 351] width 150 height 37
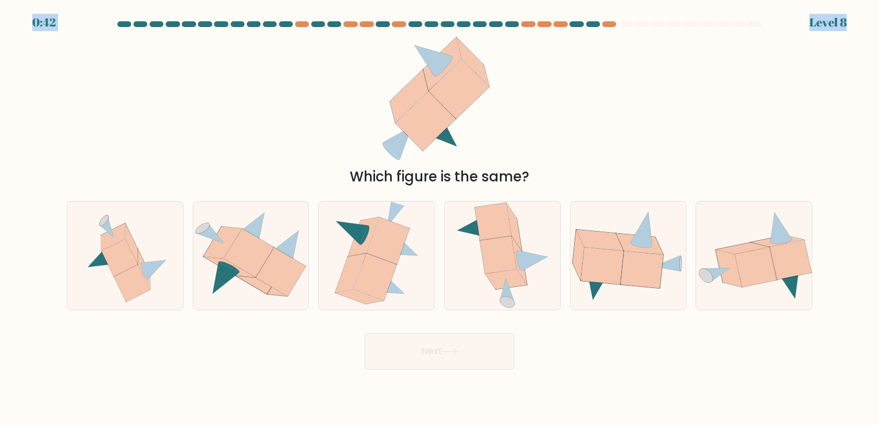
drag, startPoint x: 58, startPoint y: 18, endPoint x: 22, endPoint y: 30, distance: 37.5
click at [21, 30] on body "0:42 Level 8" at bounding box center [439, 212] width 879 height 425
drag, startPoint x: 22, startPoint y: 30, endPoint x: 122, endPoint y: 65, distance: 106.1
click at [120, 65] on div "Which figure is the same?" at bounding box center [439, 111] width 759 height 152
click at [126, 250] on icon at bounding box center [120, 257] width 36 height 37
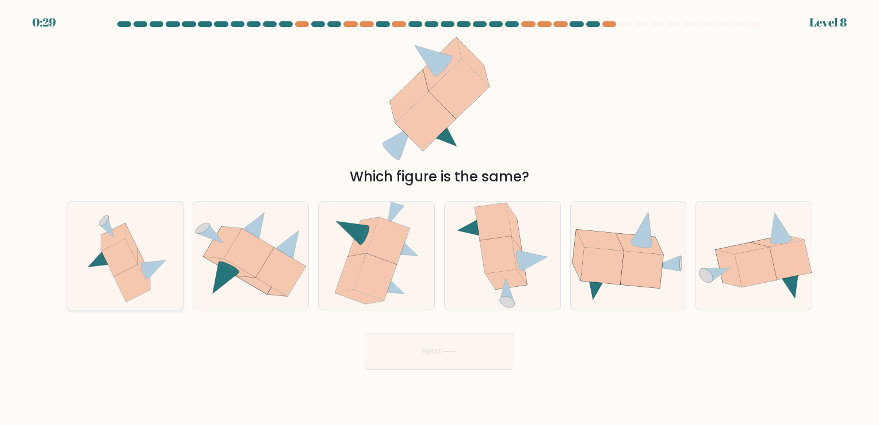
click at [440, 218] on input "a." at bounding box center [440, 215] width 1 height 6
radio input "true"
click at [429, 362] on button "Next" at bounding box center [440, 351] width 150 height 37
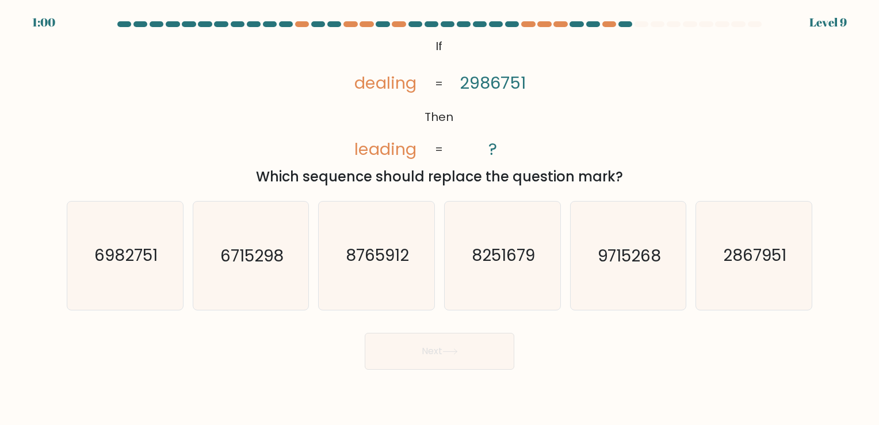
click at [51, 232] on form "If ?" at bounding box center [439, 195] width 879 height 348
click at [96, 253] on text "6982751" at bounding box center [125, 256] width 63 height 22
click at [440, 218] on input "a. 6982751" at bounding box center [440, 215] width 1 height 6
radio input "true"
click at [457, 353] on icon at bounding box center [450, 351] width 14 height 5
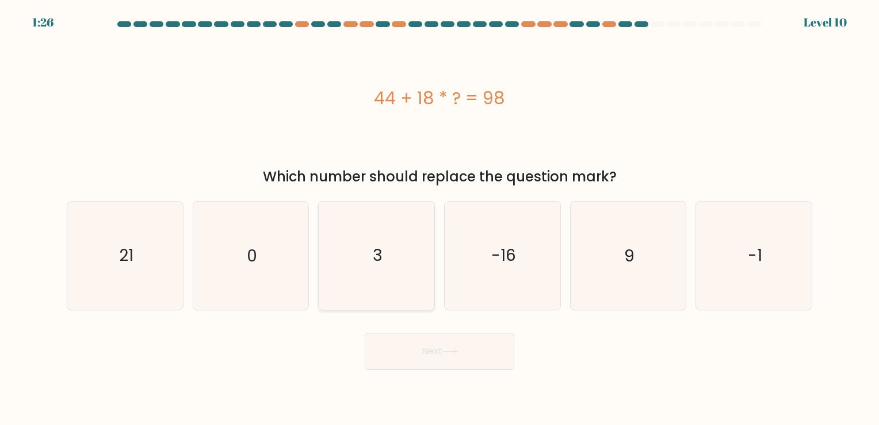
click at [382, 247] on text "3" at bounding box center [378, 256] width 10 height 22
click at [440, 218] on input "c. 3" at bounding box center [440, 215] width 1 height 6
radio input "true"
click at [489, 356] on button "Next" at bounding box center [440, 351] width 150 height 37
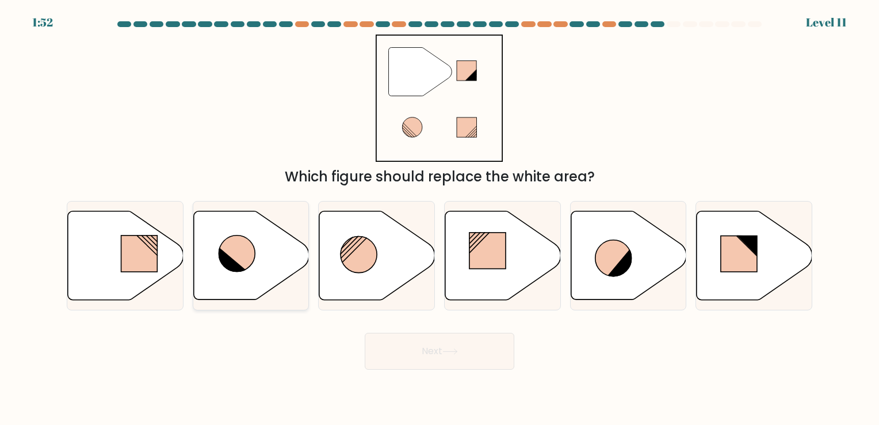
click at [235, 246] on icon at bounding box center [237, 253] width 36 height 36
click at [440, 218] on input "b." at bounding box center [440, 215] width 1 height 6
radio input "true"
click at [231, 250] on icon at bounding box center [237, 253] width 36 height 36
click at [440, 218] on input "b." at bounding box center [440, 215] width 1 height 6
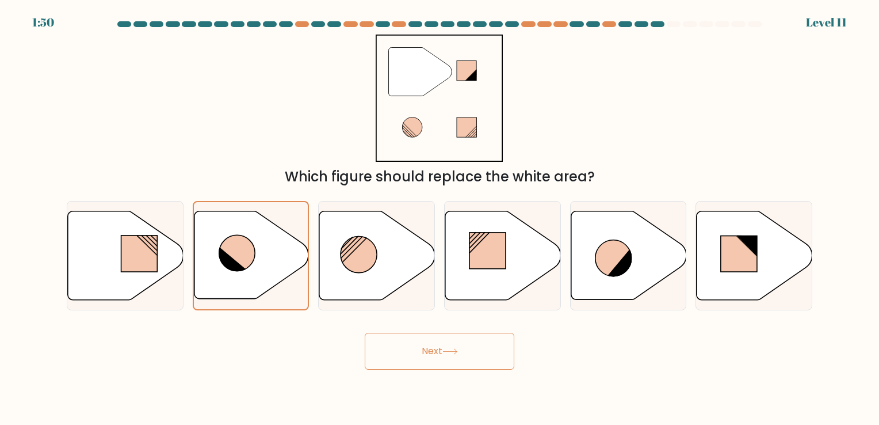
click at [453, 356] on button "Next" at bounding box center [440, 351] width 150 height 37
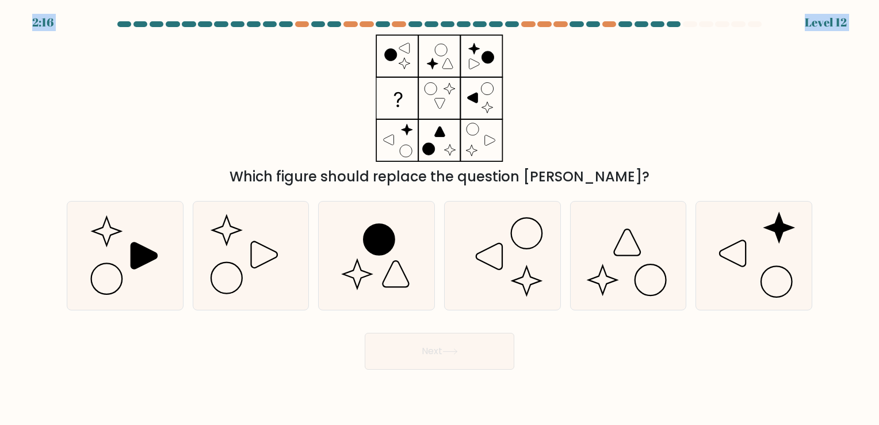
drag, startPoint x: 60, startPoint y: 19, endPoint x: 315, endPoint y: 104, distance: 269.3
click at [313, 104] on body "2:16 Level 12" at bounding box center [439, 212] width 879 height 425
drag, startPoint x: 575, startPoint y: 78, endPoint x: 575, endPoint y: 89, distance: 10.9
click at [575, 78] on div "Which figure should replace the question mark?" at bounding box center [439, 111] width 759 height 152
click at [111, 30] on div at bounding box center [439, 26] width 759 height 10
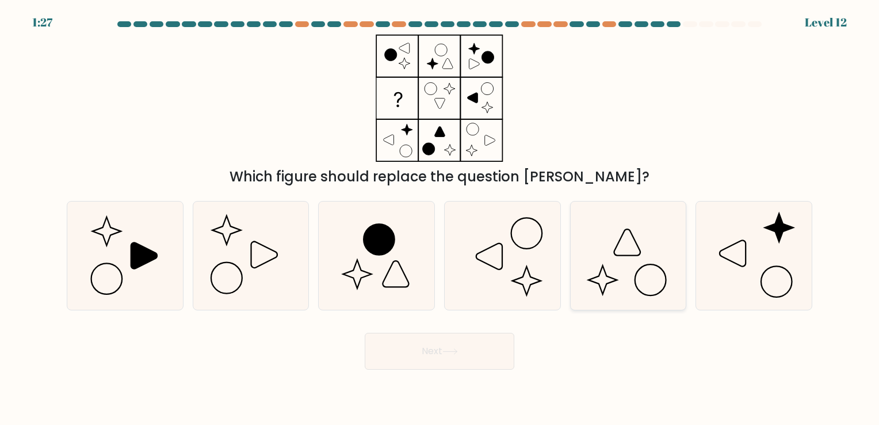
click at [632, 277] on icon at bounding box center [628, 255] width 108 height 108
click at [440, 218] on input "e." at bounding box center [440, 215] width 1 height 6
radio input "true"
click at [431, 330] on div "Next" at bounding box center [439, 346] width 759 height 45
drag, startPoint x: 436, startPoint y: 353, endPoint x: 442, endPoint y: 357, distance: 7.2
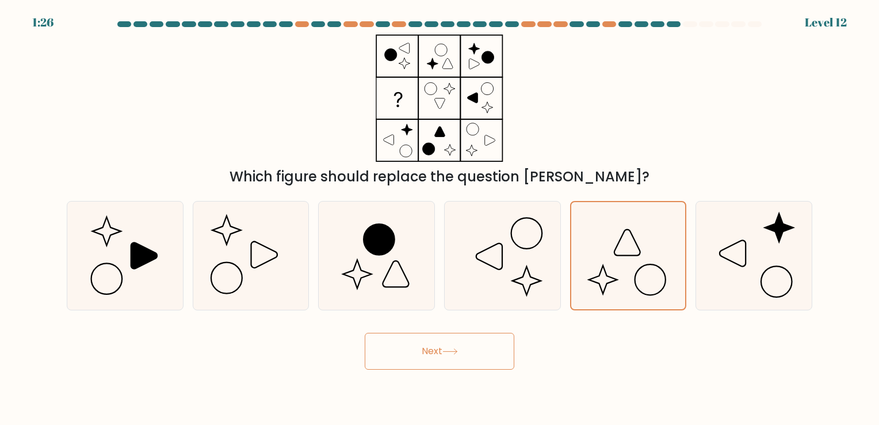
click at [437, 358] on button "Next" at bounding box center [440, 351] width 150 height 37
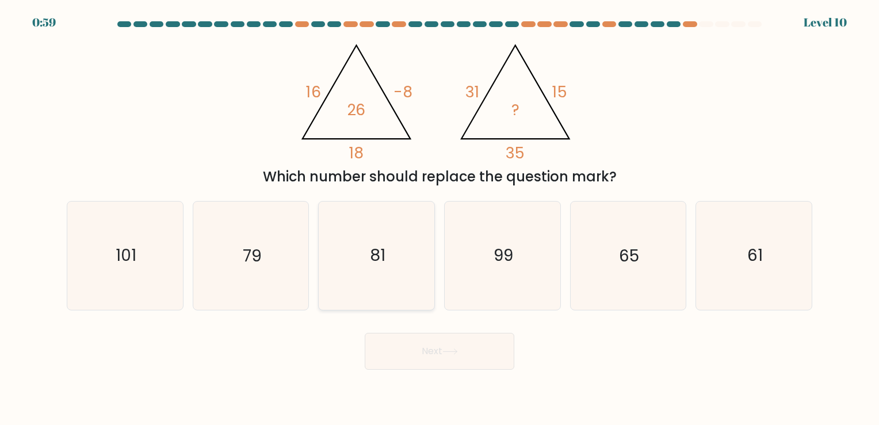
click at [364, 270] on icon "81" at bounding box center [377, 255] width 108 height 108
click at [440, 218] on input "c. 81" at bounding box center [440, 215] width 1 height 6
radio input "true"
click at [448, 362] on button "Next" at bounding box center [440, 351] width 150 height 37
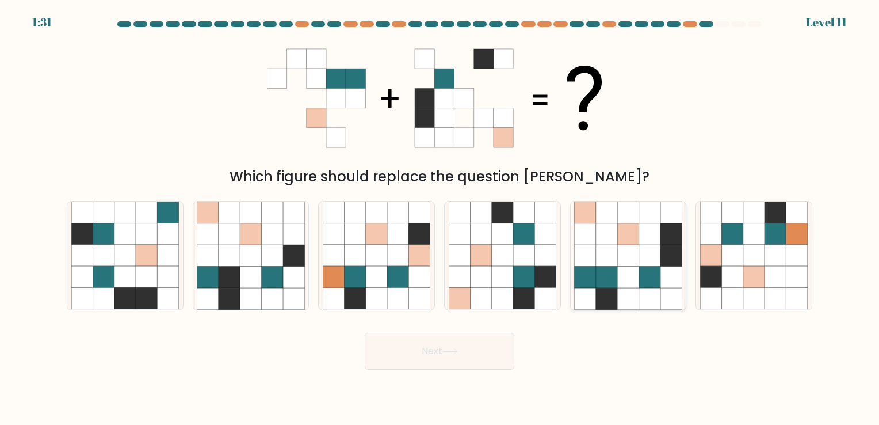
click at [667, 259] on icon at bounding box center [670, 255] width 21 height 21
click at [440, 218] on input "e." at bounding box center [440, 215] width 1 height 6
radio input "true"
click at [483, 349] on button "Next" at bounding box center [440, 351] width 150 height 37
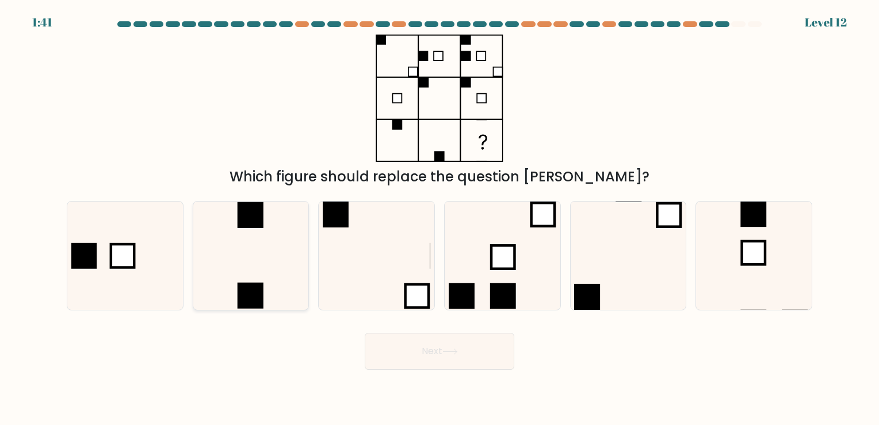
click at [254, 251] on icon at bounding box center [251, 255] width 108 height 108
click at [440, 218] on input "b." at bounding box center [440, 215] width 1 height 6
radio input "true"
click at [429, 354] on button "Next" at bounding box center [440, 351] width 150 height 37
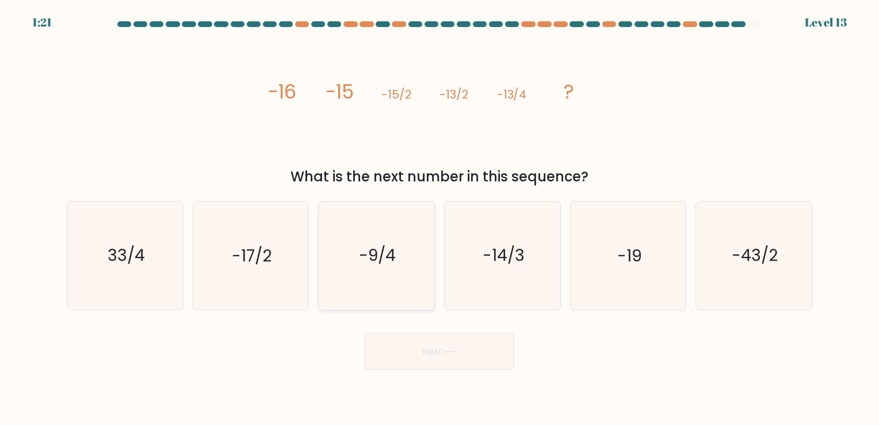
click at [423, 280] on icon "-9/4" at bounding box center [377, 255] width 108 height 108
click at [440, 218] on input "c. -9/4" at bounding box center [440, 215] width 1 height 6
radio input "true"
click at [485, 358] on button "Next" at bounding box center [440, 351] width 150 height 37
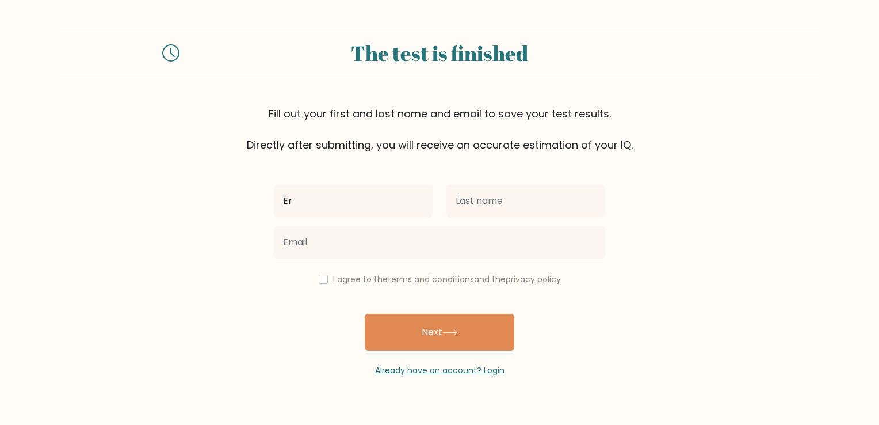
type input "E"
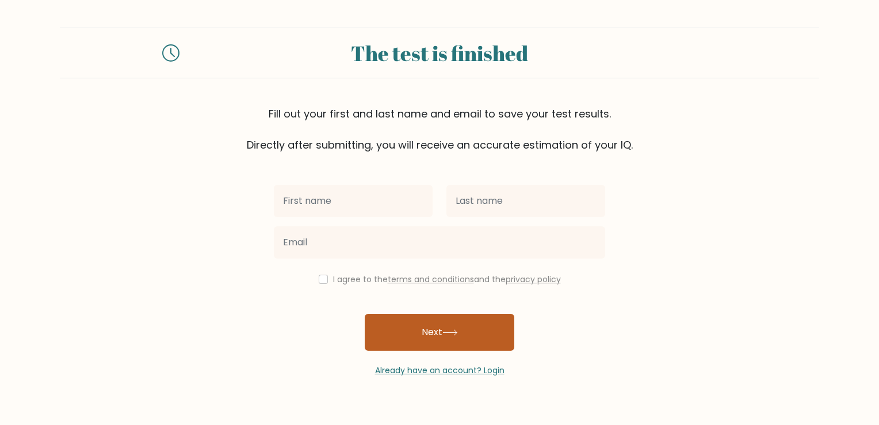
click at [405, 344] on button "Next" at bounding box center [440, 332] width 150 height 37
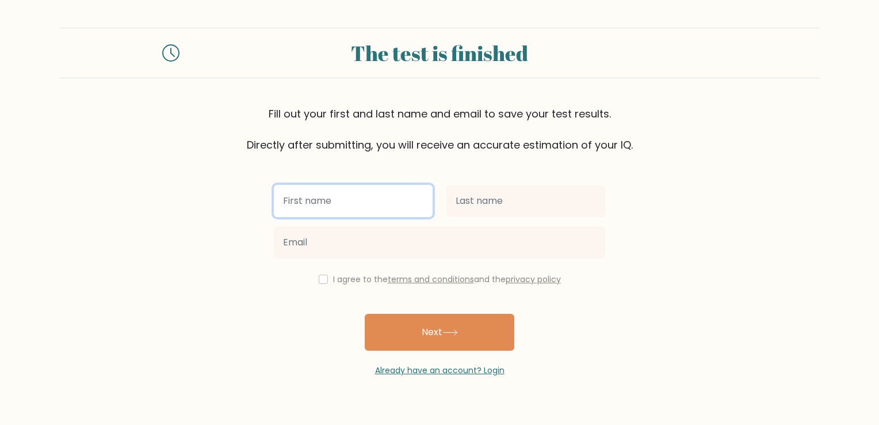
click at [383, 196] on input "text" at bounding box center [353, 201] width 159 height 32
type input "[PERSON_NAME]"
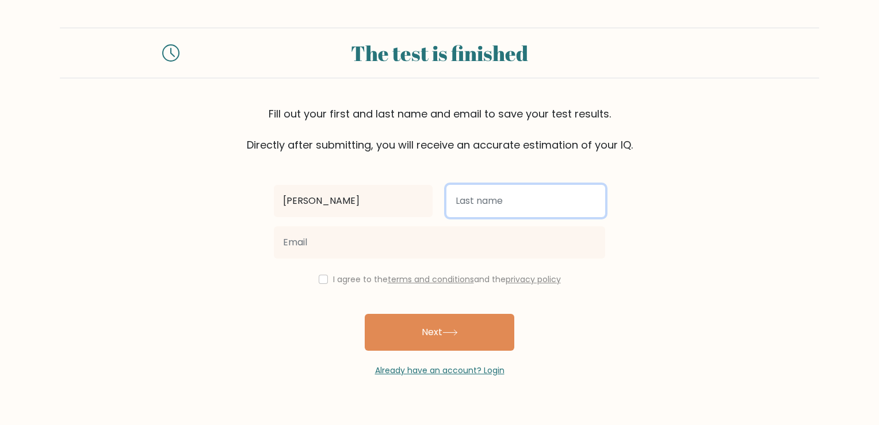
click at [523, 211] on input "text" at bounding box center [525, 201] width 159 height 32
type input "Reit"
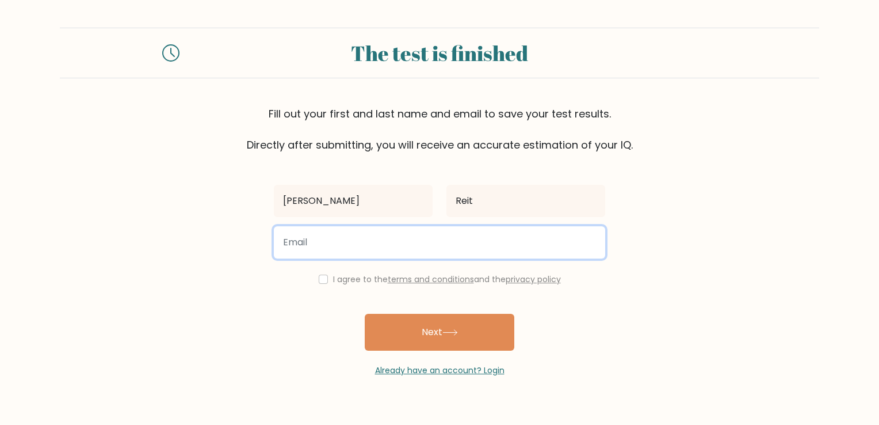
click at [357, 234] on input "email" at bounding box center [439, 242] width 331 height 32
type input "sunteric2010@gmail.com"
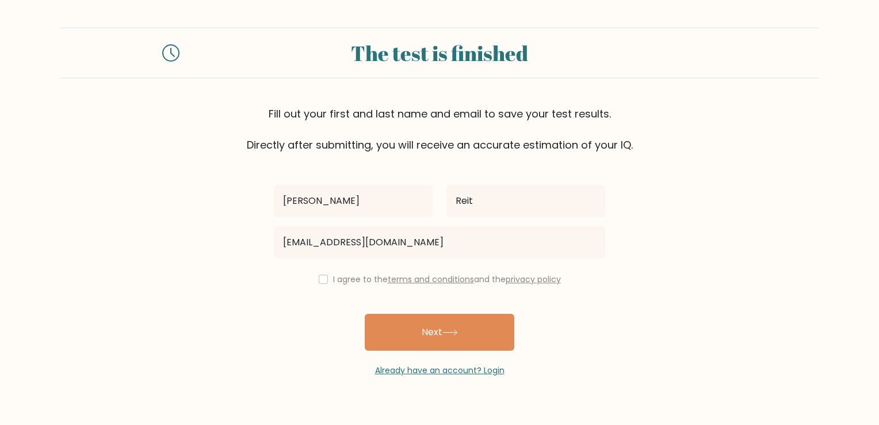
click at [322, 277] on div "I agree to the terms and conditions and the privacy policy" at bounding box center [439, 279] width 345 height 14
click at [319, 276] on input "checkbox" at bounding box center [323, 278] width 9 height 9
checkbox input "true"
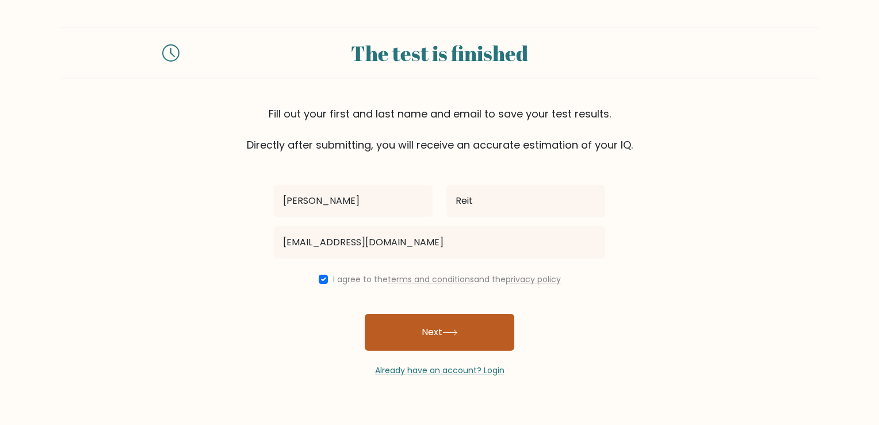
click at [428, 330] on button "Next" at bounding box center [440, 332] width 150 height 37
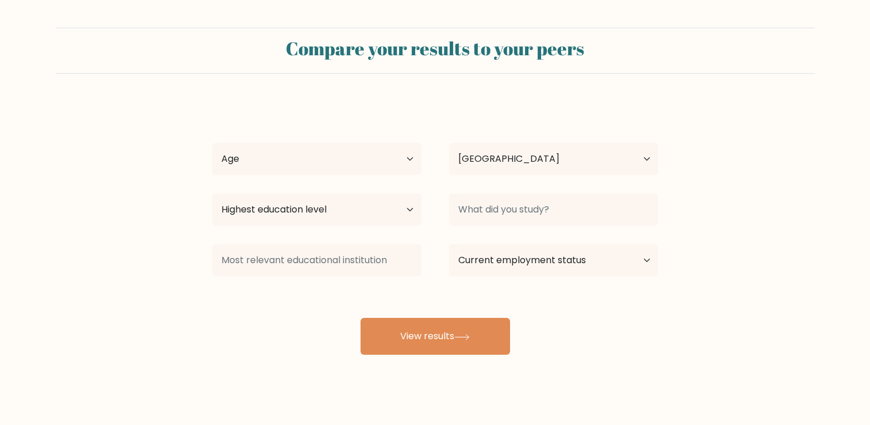
select select "RO"
click at [402, 163] on select "Age Under [DEMOGRAPHIC_DATA] [DEMOGRAPHIC_DATA] [DEMOGRAPHIC_DATA] [DEMOGRAPHIC…" at bounding box center [316, 159] width 209 height 32
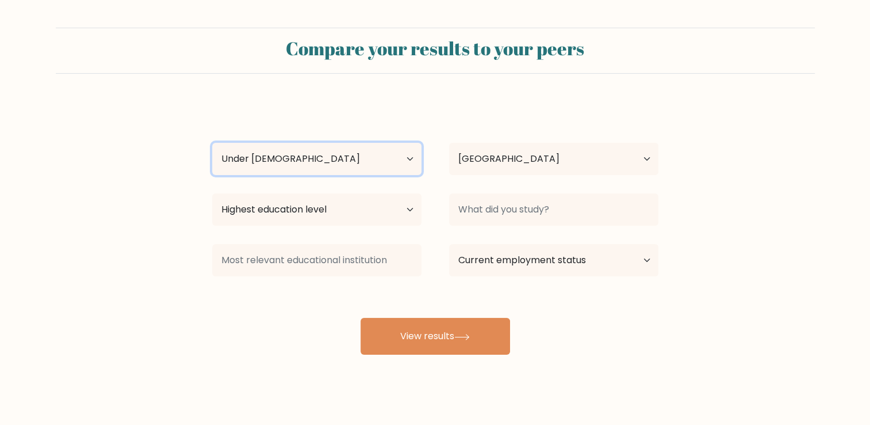
click at [212, 143] on select "Age Under [DEMOGRAPHIC_DATA] [DEMOGRAPHIC_DATA] [DEMOGRAPHIC_DATA] [DEMOGRAPHIC…" at bounding box center [316, 159] width 209 height 32
click at [330, 162] on select "Age Under [DEMOGRAPHIC_DATA] [DEMOGRAPHIC_DATA] [DEMOGRAPHIC_DATA] [DEMOGRAPHIC…" at bounding box center [316, 159] width 209 height 32
click at [505, 75] on form "Compare your results to your peers [PERSON_NAME] Age Under [DEMOGRAPHIC_DATA] […" at bounding box center [435, 191] width 870 height 327
click at [349, 159] on select "Age Under 18 years old 18-24 years old 25-34 years old 35-44 years old 45-54 ye…" at bounding box center [316, 159] width 209 height 32
click at [212, 143] on select "Age Under 18 years old 18-24 years old 25-34 years old 35-44 years old 45-54 ye…" at bounding box center [316, 159] width 209 height 32
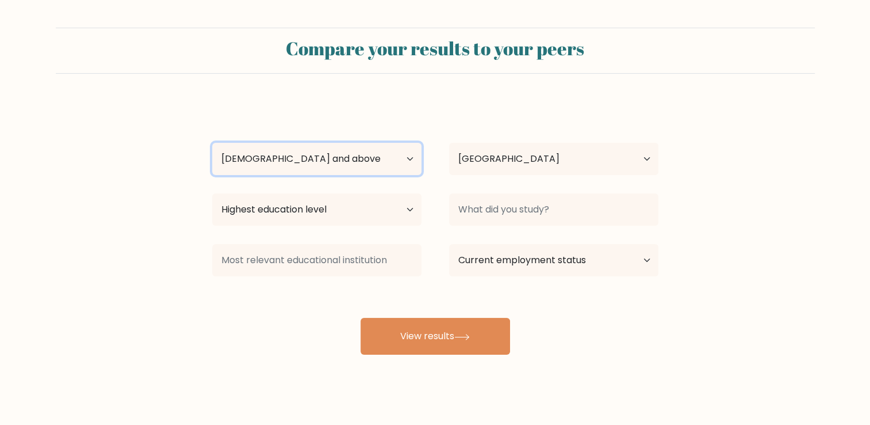
click at [381, 169] on select "Age Under 18 years old 18-24 years old 25-34 years old 35-44 years old 45-54 ye…" at bounding box center [316, 159] width 209 height 32
select select "min_18"
click at [212, 143] on select "Age Under 18 years old 18-24 years old 25-34 years old 35-44 years old 45-54 ye…" at bounding box center [316, 159] width 209 height 32
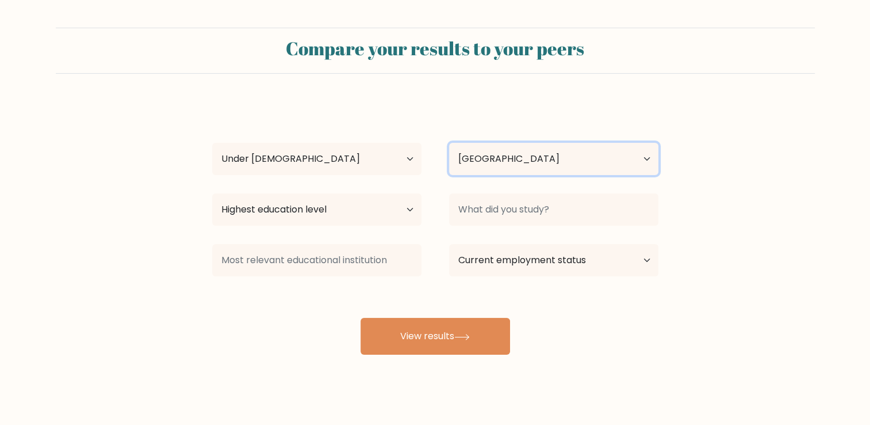
drag, startPoint x: 597, startPoint y: 156, endPoint x: 609, endPoint y: 166, distance: 15.1
click at [597, 156] on select "Country Afghanistan Albania Algeria American Samoa Andorra Angola Anguilla Anta…" at bounding box center [553, 159] width 209 height 32
click at [840, 181] on form "Compare your results to your peers Eric Reit Age Under 18 years old 18-24 years…" at bounding box center [435, 191] width 870 height 327
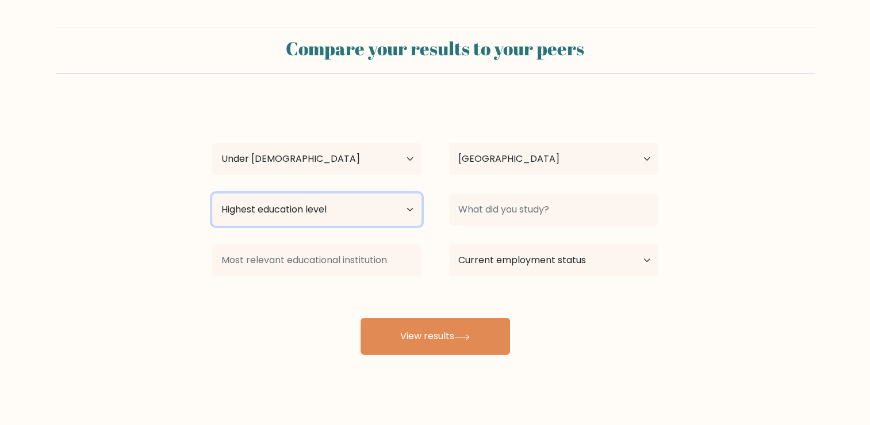
click at [396, 211] on select "Highest education level No schooling Primary Lower Secondary Upper Secondary Oc…" at bounding box center [316, 209] width 209 height 32
click at [212, 193] on select "Highest education level No schooling Primary Lower Secondary Upper Secondary Oc…" at bounding box center [316, 209] width 209 height 32
click at [377, 207] on select "Highest education level No schooling Primary Lower Secondary Upper Secondary Oc…" at bounding box center [316, 209] width 209 height 32
select select "upper_secondary"
click at [212, 193] on select "Highest education level No schooling Primary Lower Secondary Upper Secondary Oc…" at bounding box center [316, 209] width 209 height 32
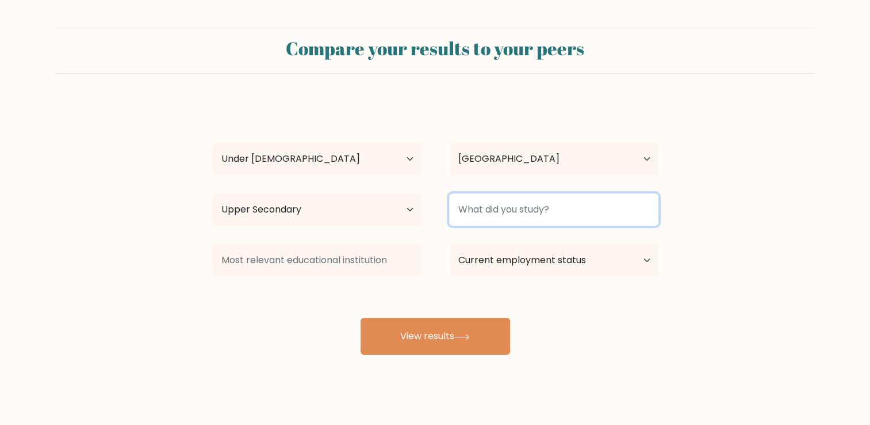
drag, startPoint x: 551, startPoint y: 196, endPoint x: 625, endPoint y: 209, distance: 75.4
click at [551, 196] on input at bounding box center [553, 209] width 209 height 32
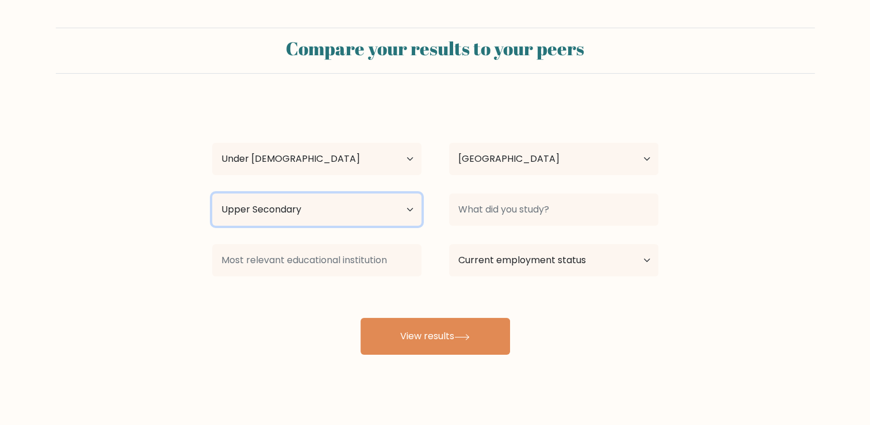
click at [363, 215] on select "Highest education level No schooling Primary Lower Secondary Upper Secondary Oc…" at bounding box center [316, 209] width 209 height 32
click at [212, 193] on select "Highest education level No schooling Primary Lower Secondary Upper Secondary Oc…" at bounding box center [316, 209] width 209 height 32
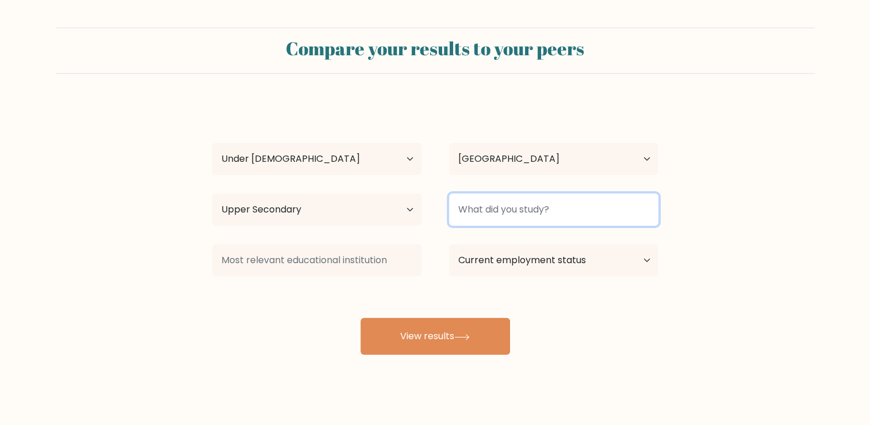
click at [606, 205] on input at bounding box center [553, 209] width 209 height 32
type input "I"
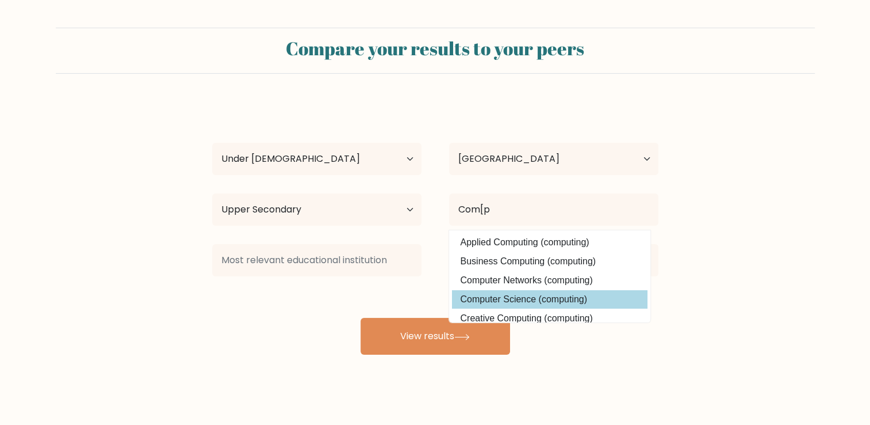
click at [568, 296] on option "Computer Science (computing)" at bounding box center [550, 299] width 196 height 18
type input "Computer Science"
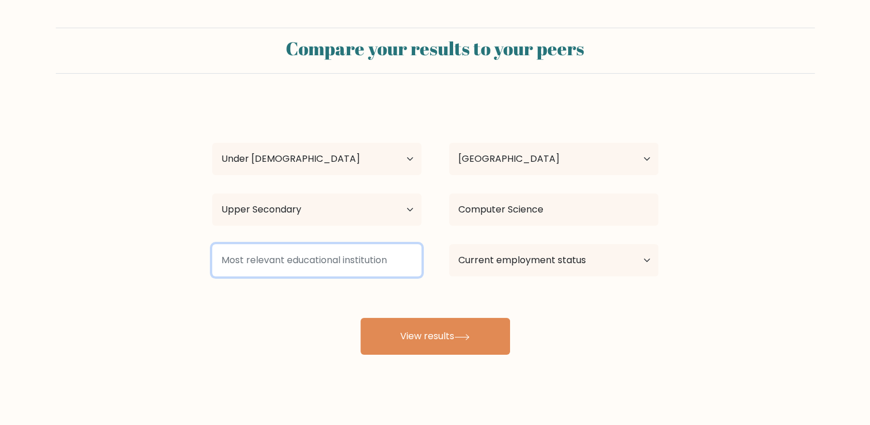
click at [374, 266] on input at bounding box center [316, 260] width 209 height 32
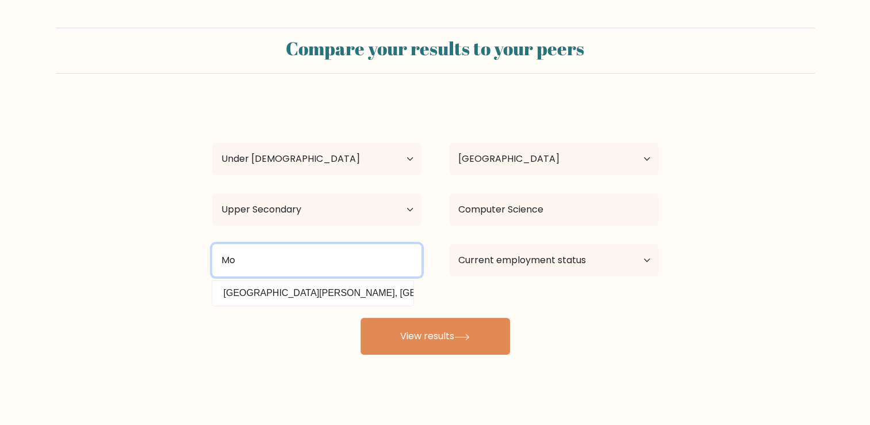
type input "M"
type input "s"
type input "g"
type input "F"
type input "G"
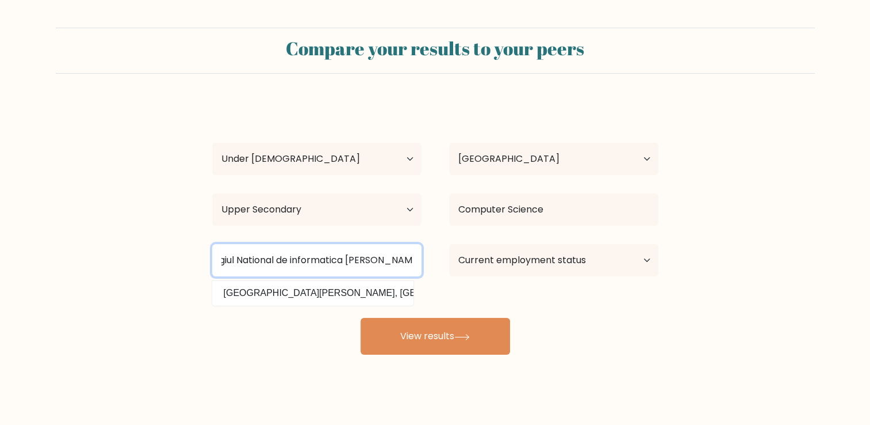
scroll to position [0, 25]
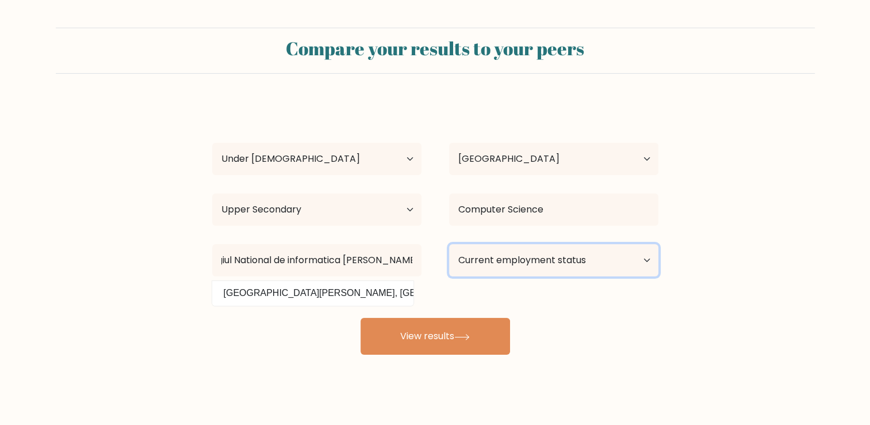
click at [594, 254] on select "Current employment status Employed Student Retired Other / prefer not to answer" at bounding box center [553, 260] width 209 height 32
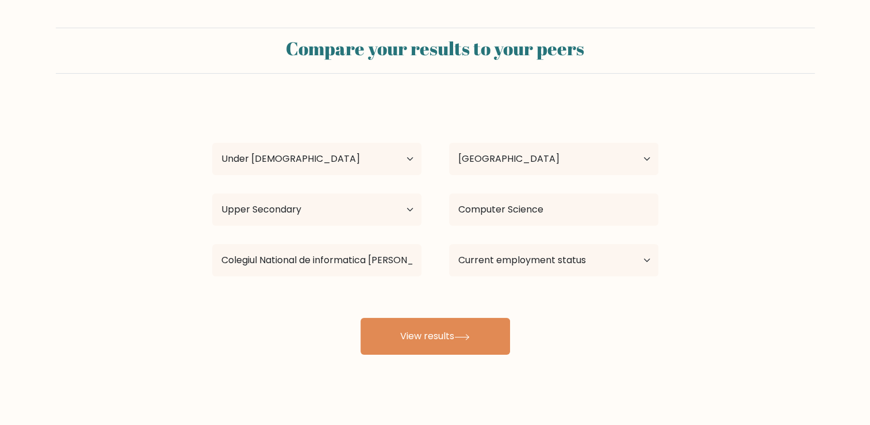
drag, startPoint x: 431, startPoint y: 253, endPoint x: 408, endPoint y: 261, distance: 25.1
click at [431, 253] on div "Colegiul National de informatica Grigore Moisil Universiteti Aleksandër Moisiu,…" at bounding box center [316, 259] width 237 height 41
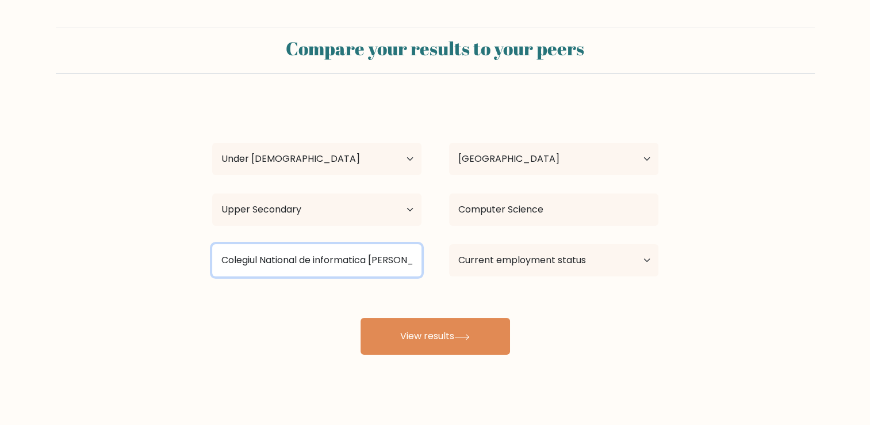
click at [408, 261] on input "Colegiul National de informatica Grigore Moisil" at bounding box center [316, 260] width 209 height 32
click at [417, 262] on input "Colegiul National de informatica Grigore Moisil" at bounding box center [316, 260] width 209 height 32
click at [329, 255] on input "Colegiul Nationaoisi" at bounding box center [316, 260] width 209 height 32
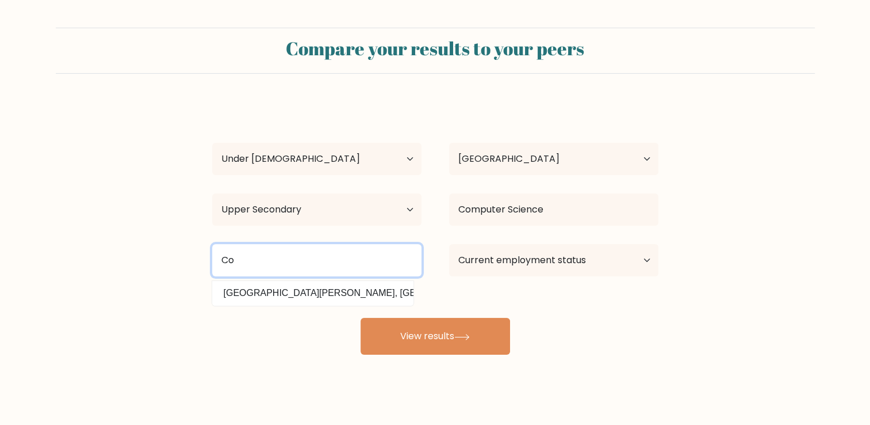
type input "C"
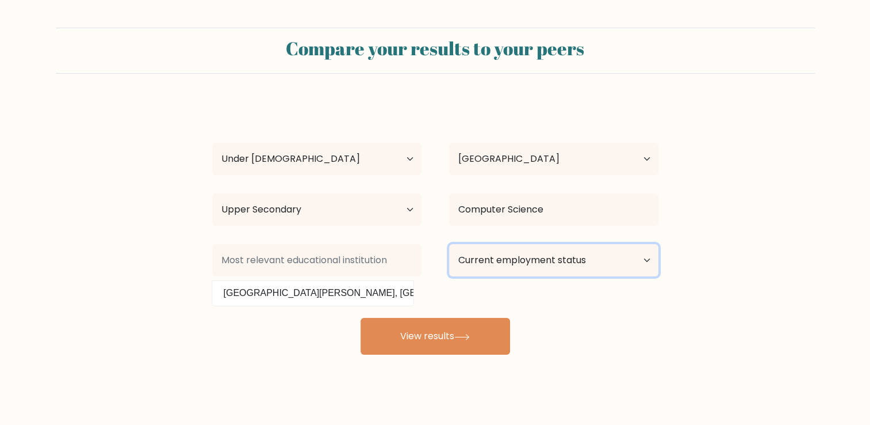
click at [573, 251] on select "Current employment status Employed Student Retired Other / prefer not to answer" at bounding box center [553, 260] width 209 height 32
select select "student"
click at [449, 244] on select "Current employment status Employed Student Retired Other / prefer not to answer" at bounding box center [553, 260] width 209 height 32
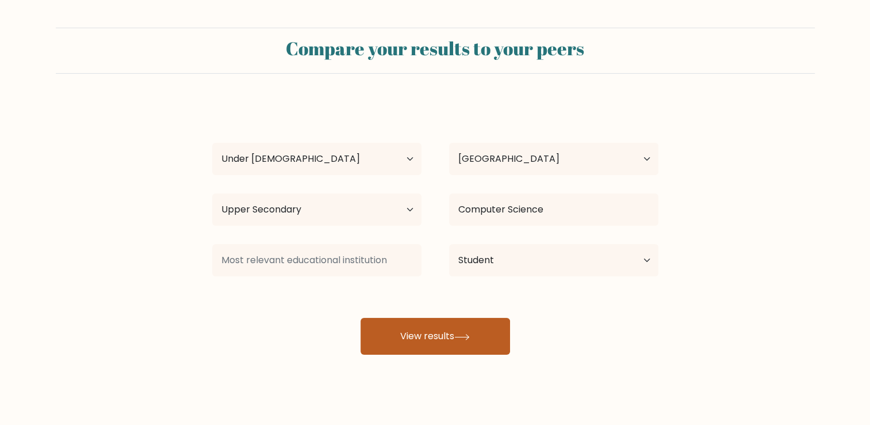
click at [451, 337] on button "View results" at bounding box center [436, 336] width 150 height 37
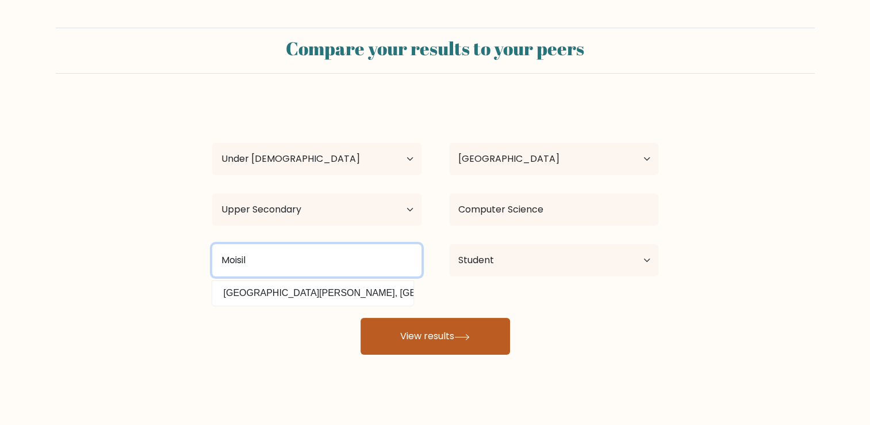
type input "Moisil"
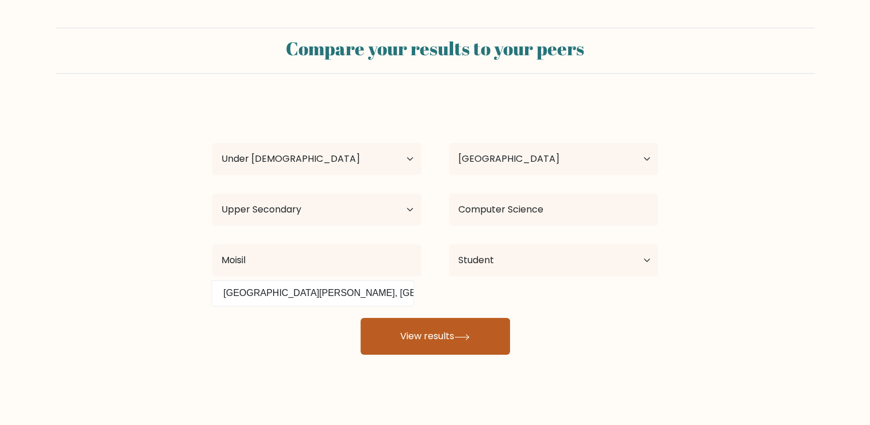
click at [444, 345] on button "View results" at bounding box center [436, 336] width 150 height 37
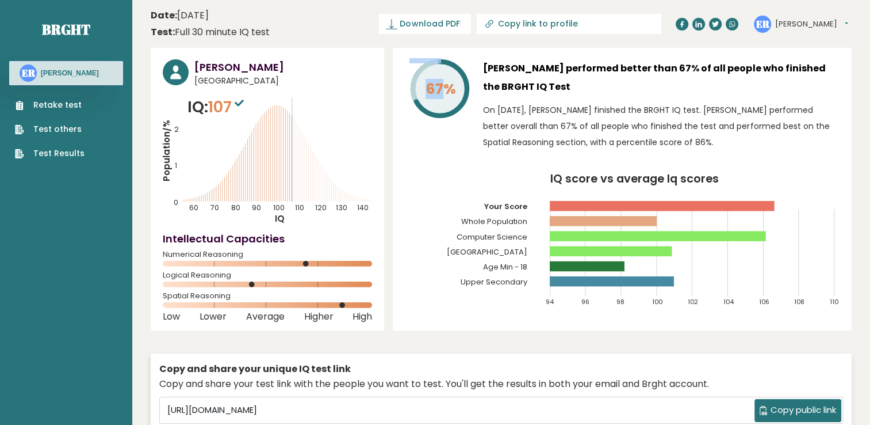
drag, startPoint x: 447, startPoint y: 89, endPoint x: 418, endPoint y: 86, distance: 29.5
click at [418, 86] on icon "67%" at bounding box center [440, 88] width 61 height 61
drag, startPoint x: 418, startPoint y: 86, endPoint x: 466, endPoint y: 122, distance: 60.1
click at [476, 137] on div "67% [PERSON_NAME] performed better than 67% of all people who finished the BRGH…" at bounding box center [622, 107] width 435 height 97
drag, startPoint x: 458, startPoint y: 82, endPoint x: 415, endPoint y: 87, distance: 42.9
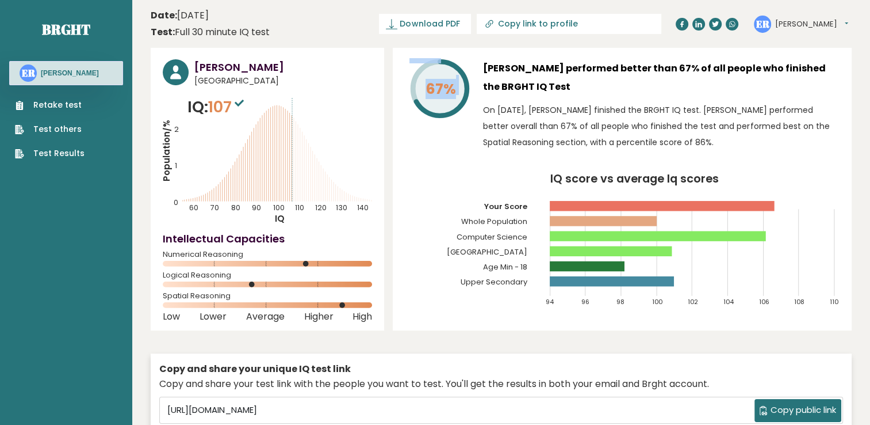
click at [415, 87] on icon "67%" at bounding box center [440, 88] width 61 height 61
drag, startPoint x: 415, startPoint y: 87, endPoint x: 518, endPoint y: 159, distance: 125.3
click at [484, 152] on div "67% [PERSON_NAME] performed better than 67% of all people who finished the BRGH…" at bounding box center [622, 107] width 435 height 97
drag, startPoint x: 460, startPoint y: 87, endPoint x: 422, endPoint y: 97, distance: 39.4
click at [422, 97] on icon "67%" at bounding box center [440, 88] width 61 height 61
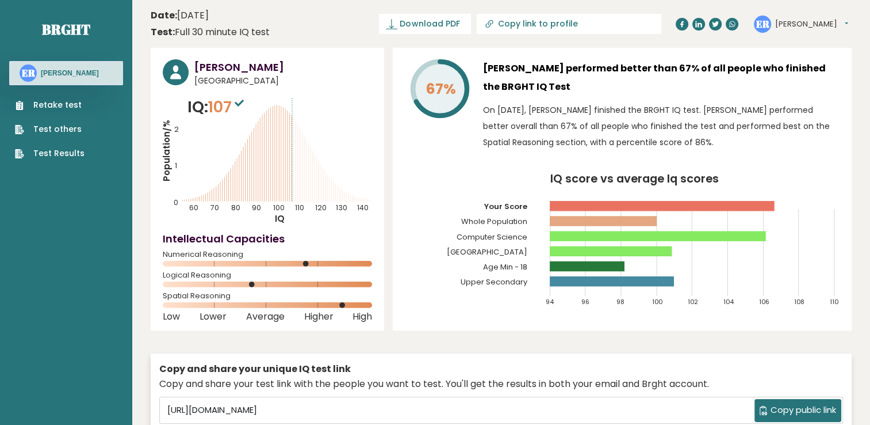
drag, startPoint x: 340, startPoint y: 100, endPoint x: 396, endPoint y: 99, distance: 55.8
click at [341, 100] on icon "Population/% IQ 0 1 2 60 70 80 90 100 110 120 130 140" at bounding box center [267, 160] width 209 height 129
drag, startPoint x: 451, startPoint y: 89, endPoint x: 421, endPoint y: 96, distance: 30.6
click at [421, 96] on icon "67%" at bounding box center [440, 88] width 61 height 61
drag, startPoint x: 421, startPoint y: 96, endPoint x: 461, endPoint y: 134, distance: 55.7
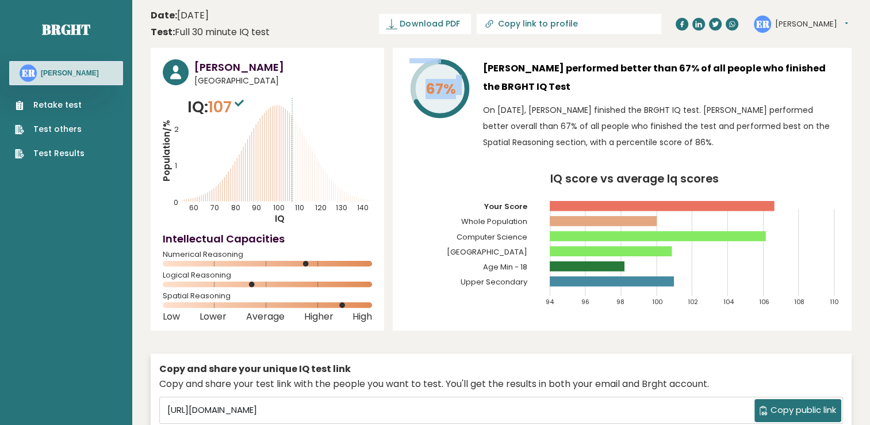
click at [454, 174] on icon "IQ score vs average Iq scores 94 96 98 100 102 104 106 108 110 Your Score Whole…" at bounding box center [622, 244] width 435 height 143
click at [427, 114] on icon at bounding box center [440, 89] width 54 height 54
click at [60, 151] on link "Test Results" at bounding box center [50, 153] width 70 height 12
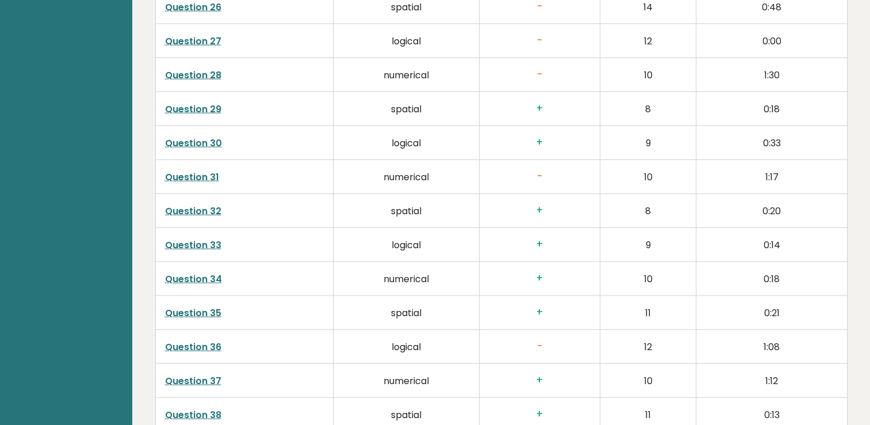
scroll to position [2950, 0]
